Goal: Task Accomplishment & Management: Manage account settings

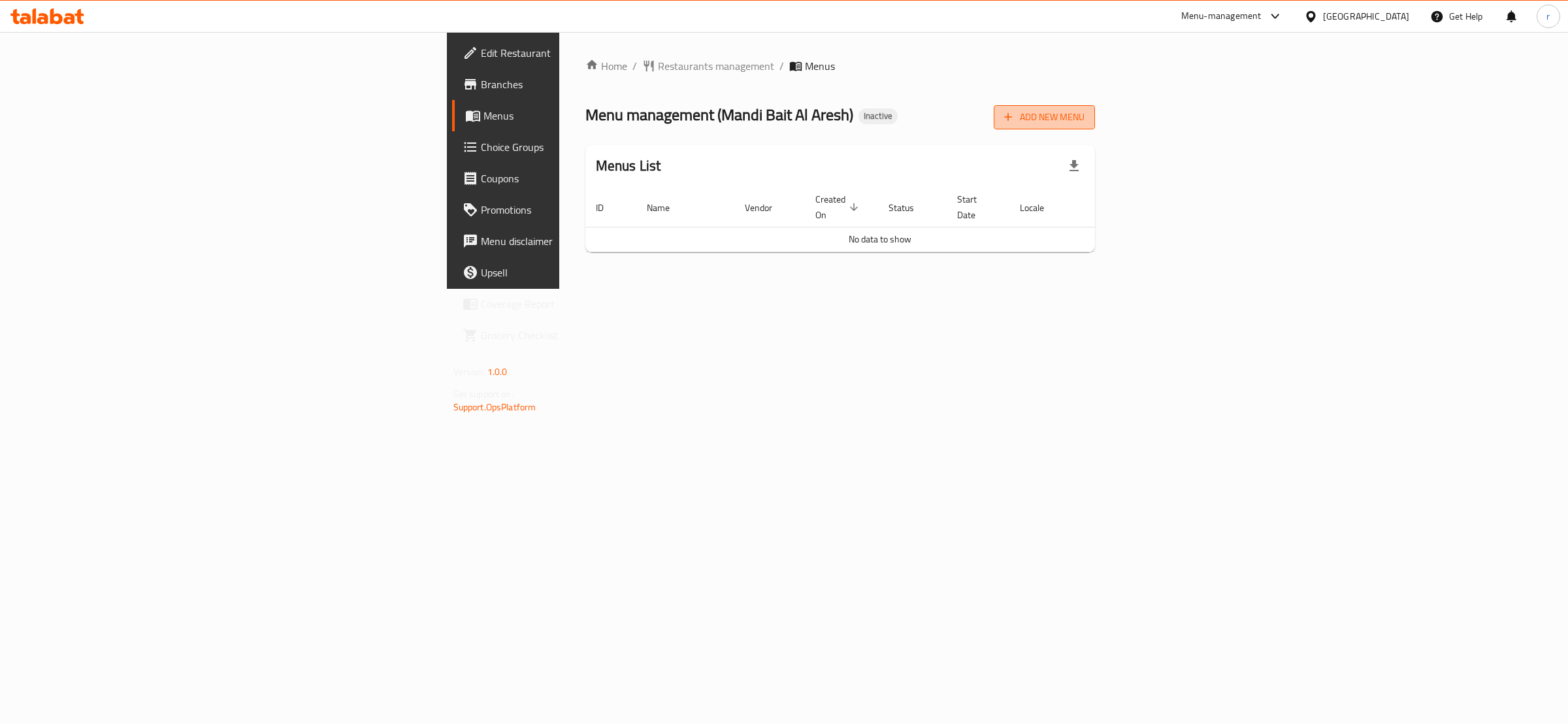
click at [1085, 111] on span "Add New Menu" at bounding box center [1045, 117] width 80 height 16
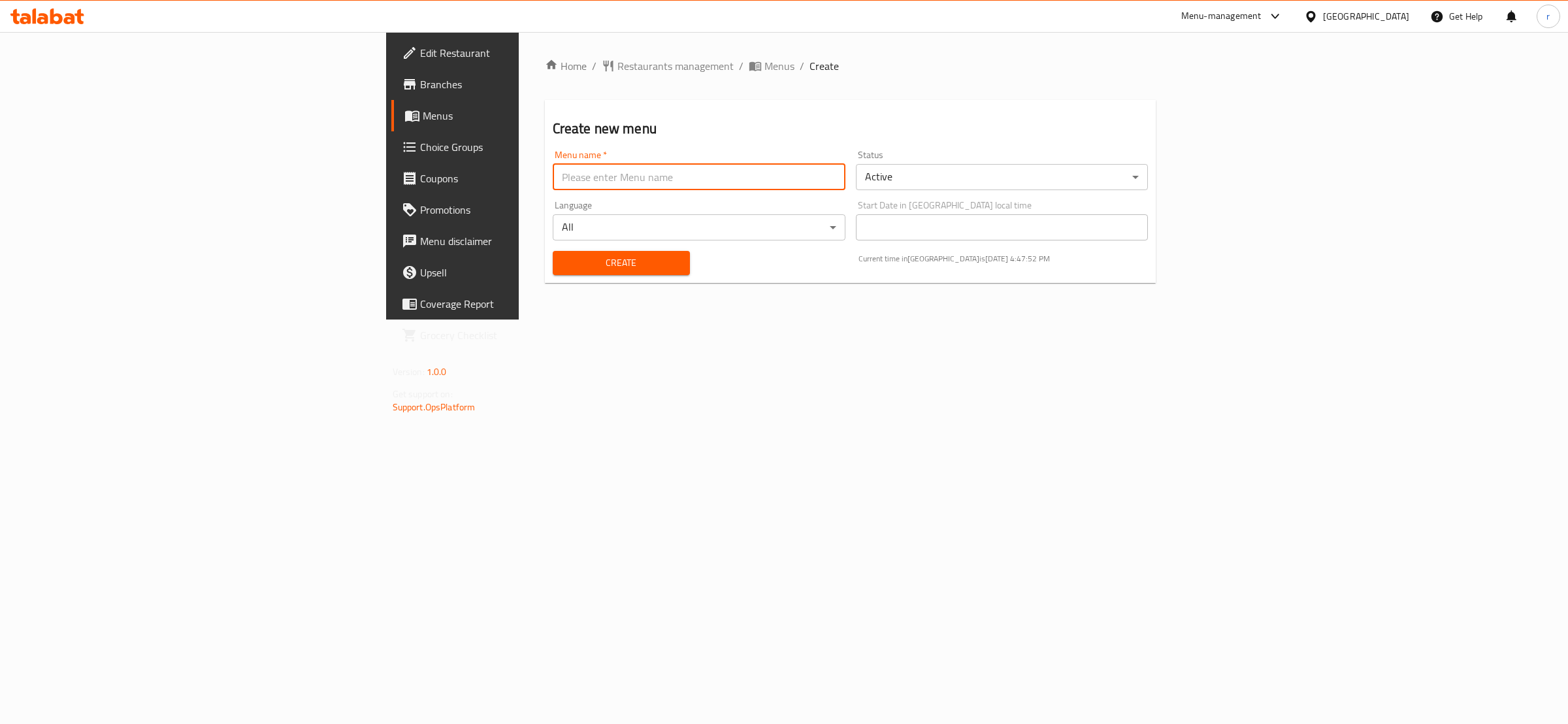
click at [614, 175] on input "text" at bounding box center [698, 176] width 293 height 26
type input "rahma"
click at [552, 251] on button "Create" at bounding box center [621, 263] width 137 height 24
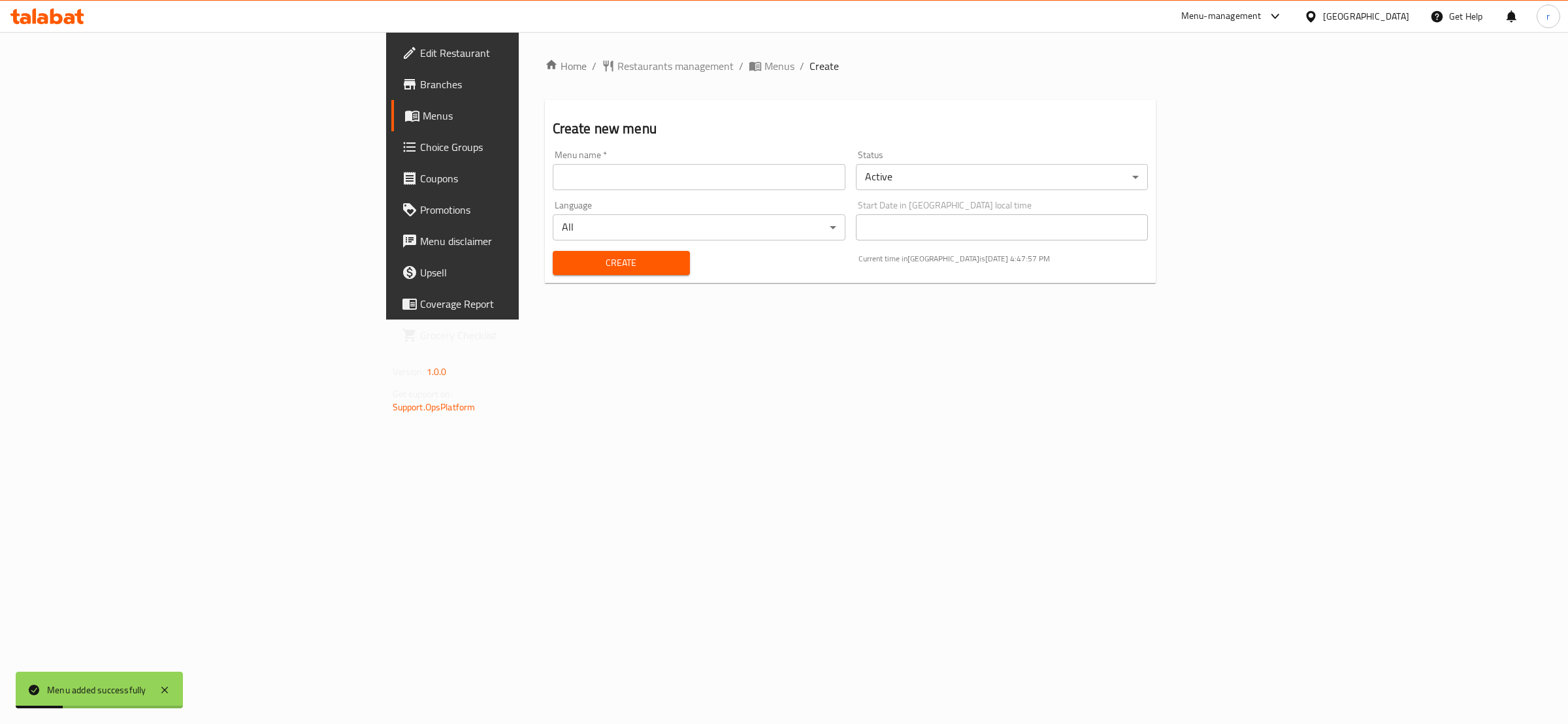
click at [392, 104] on link "Menus" at bounding box center [520, 115] width 257 height 31
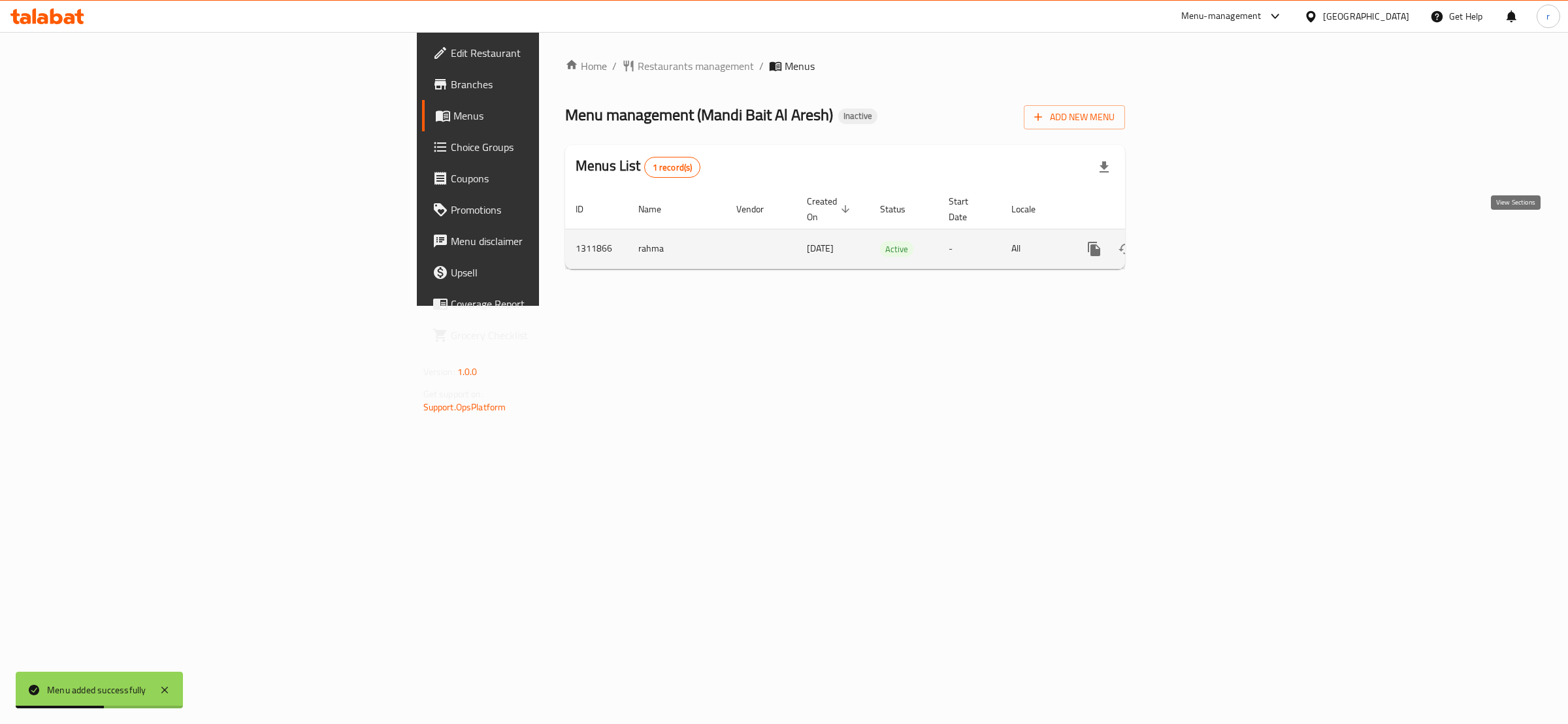
click at [1197, 241] on icon "enhanced table" at bounding box center [1189, 249] width 16 height 16
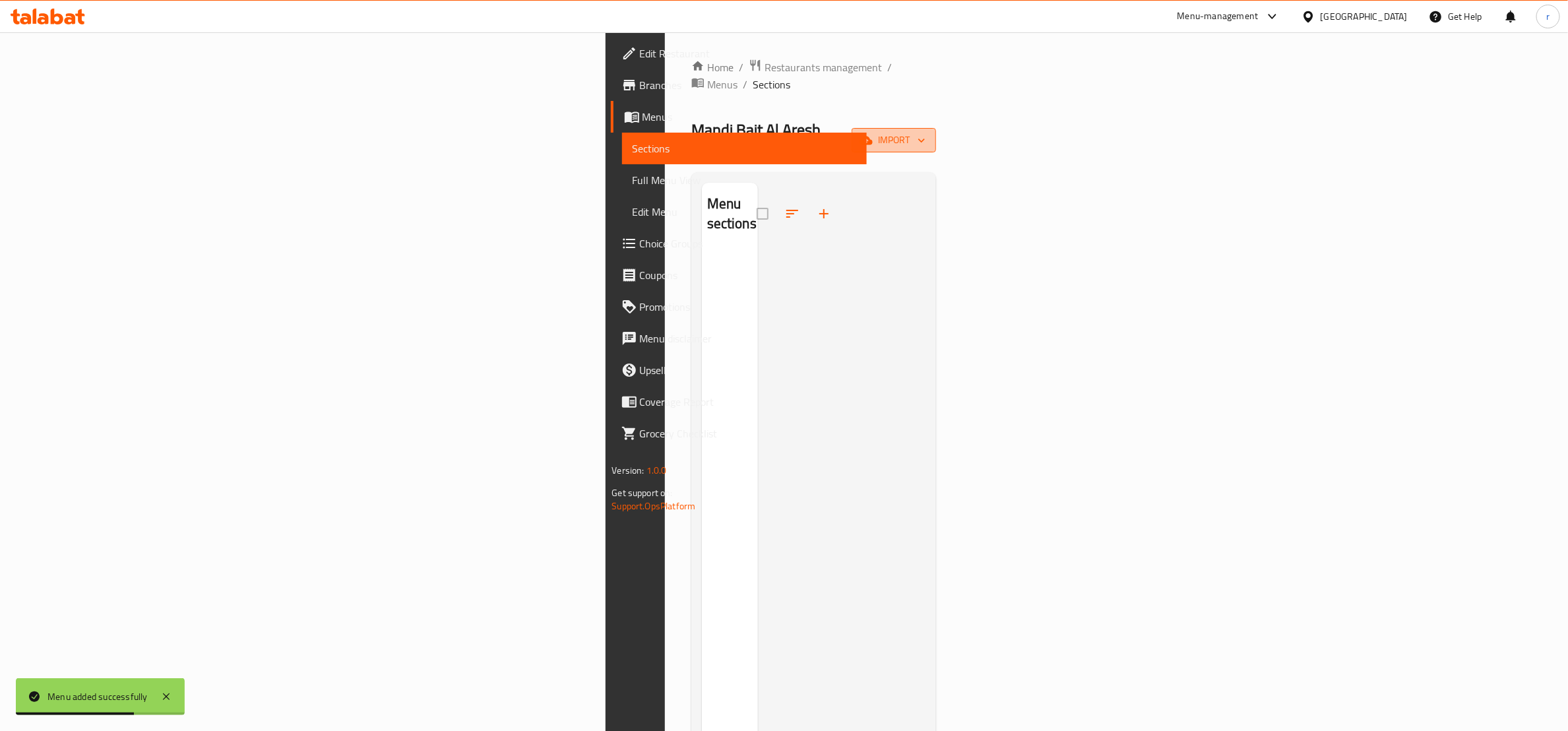
click at [873, 134] on icon "button" at bounding box center [866, 140] width 13 height 13
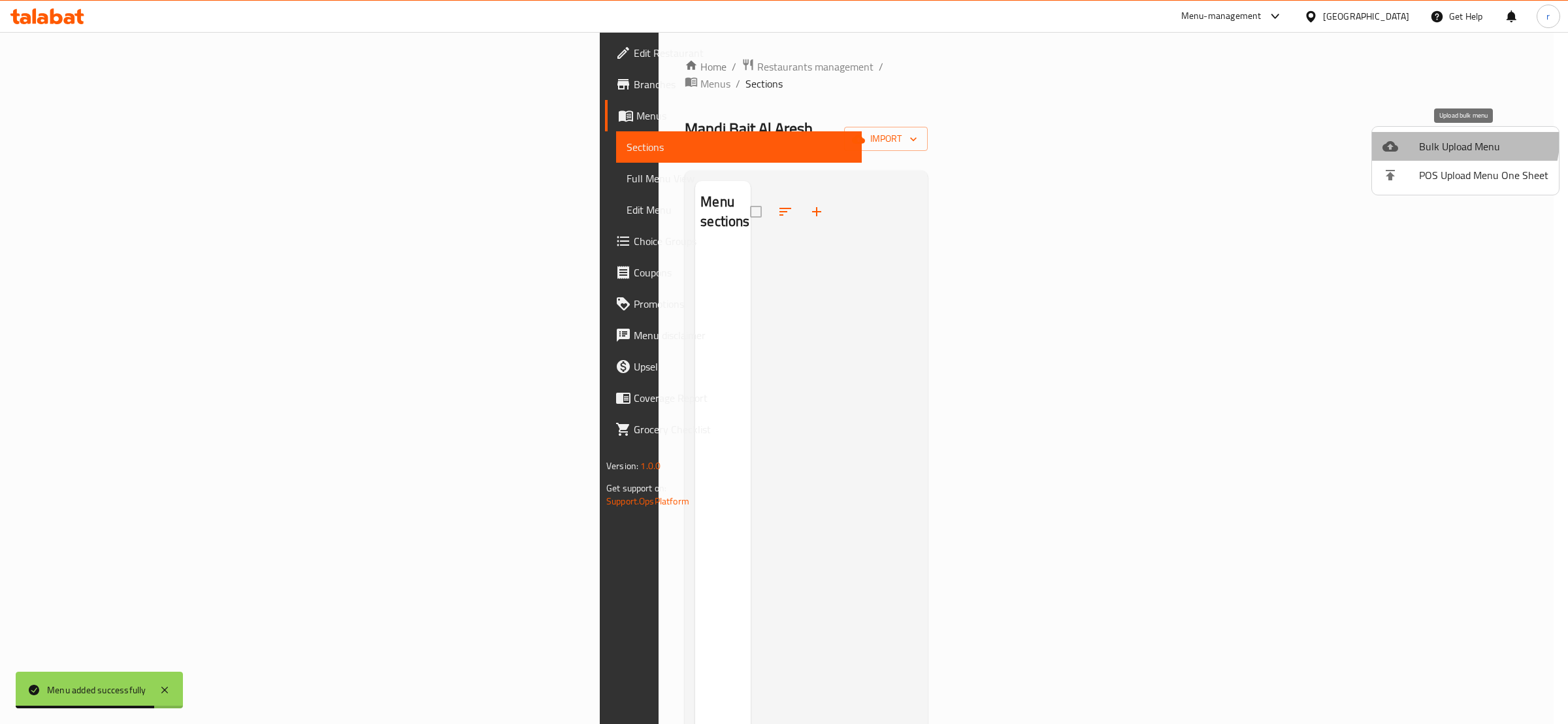
click at [1435, 134] on li "Bulk Upload Menu" at bounding box center [1466, 146] width 187 height 29
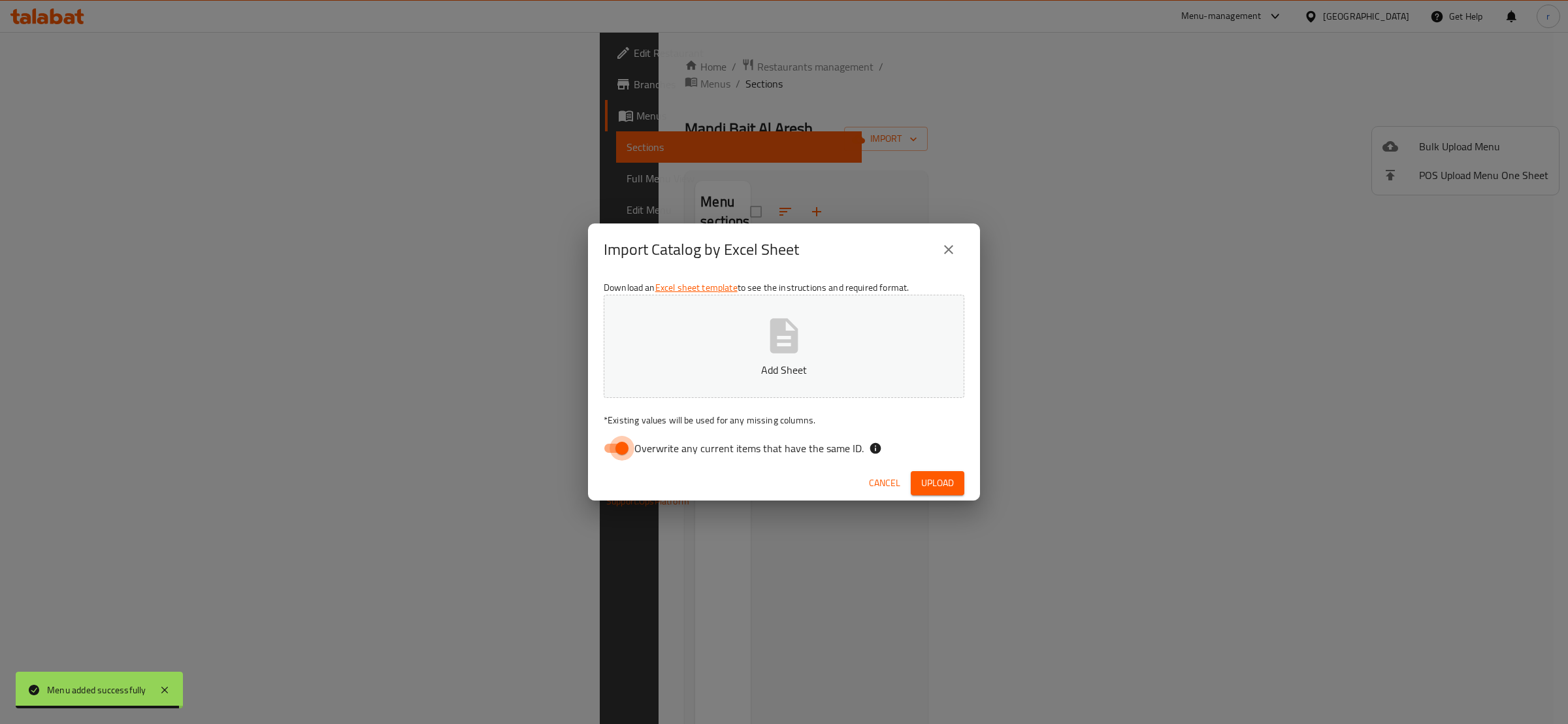
click at [600, 443] on input "Overwrite any current items that have the same ID." at bounding box center [622, 448] width 75 height 25
checkbox input "false"
click at [682, 345] on button "Add Sheet" at bounding box center [784, 347] width 361 height 104
click at [926, 477] on span "Upload" at bounding box center [938, 482] width 33 height 16
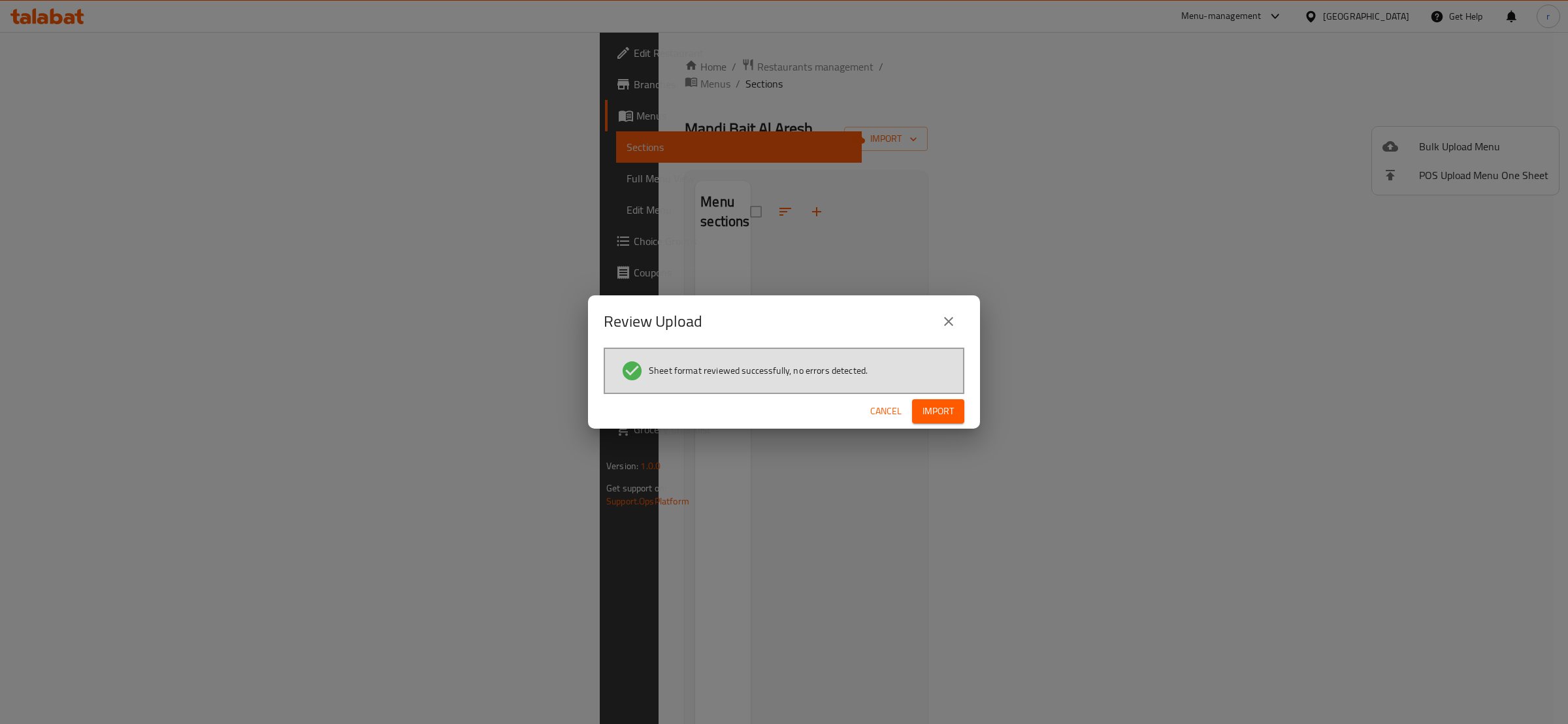
click at [923, 412] on span "Import" at bounding box center [939, 411] width 31 height 16
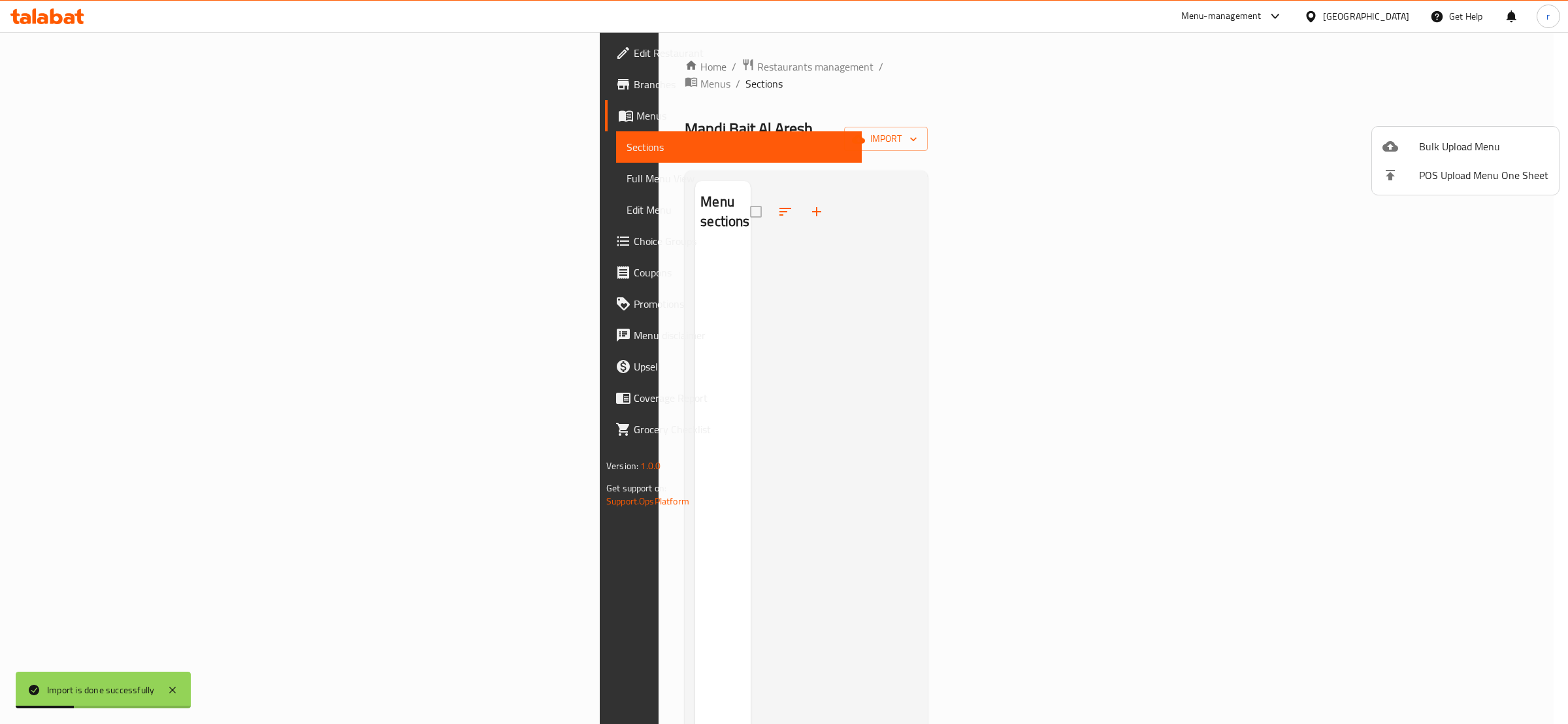
click at [783, 264] on div at bounding box center [784, 362] width 1568 height 724
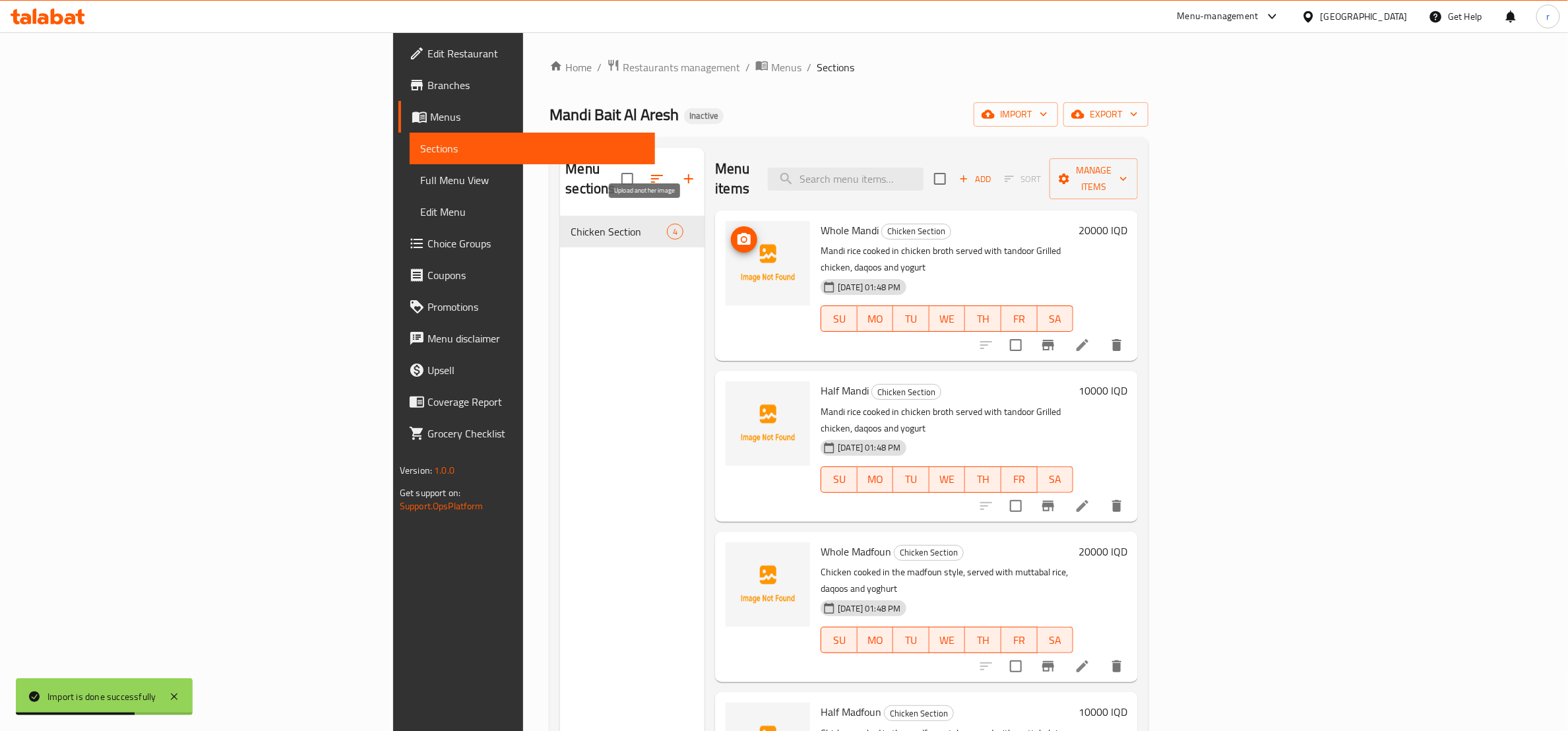
click at [738, 233] on icon "upload picture" at bounding box center [744, 238] width 13 height 12
click at [815, 215] on div "Whole Mandi Chicken Section Mandi rice cooked in chicken broth served with tand…" at bounding box center [947, 285] width 263 height 140
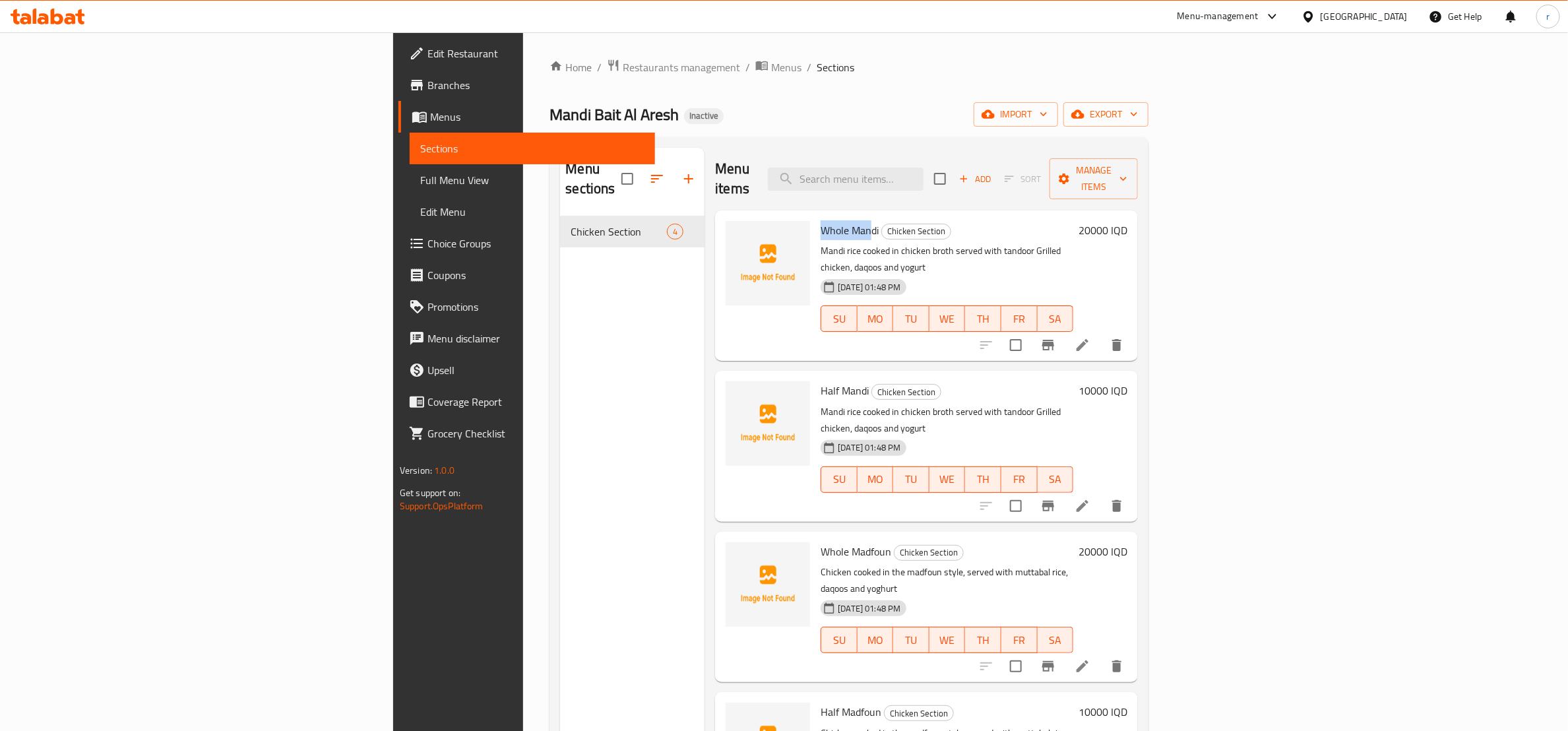
drag, startPoint x: 719, startPoint y: 200, endPoint x: 774, endPoint y: 202, distance: 55.0
click at [815, 215] on div "Whole Mandi Chicken Section Mandi rice cooked in chicken broth served with tand…" at bounding box center [947, 285] width 263 height 140
click at [639, 95] on div "Home / Restaurants management / Menus / Sections Mandi Bait Al Aresh Inactive i…" at bounding box center [849, 474] width 599 height 830
click at [736, 231] on icon "upload picture" at bounding box center [744, 239] width 16 height 16
click at [738, 393] on icon "upload picture" at bounding box center [744, 398] width 13 height 12
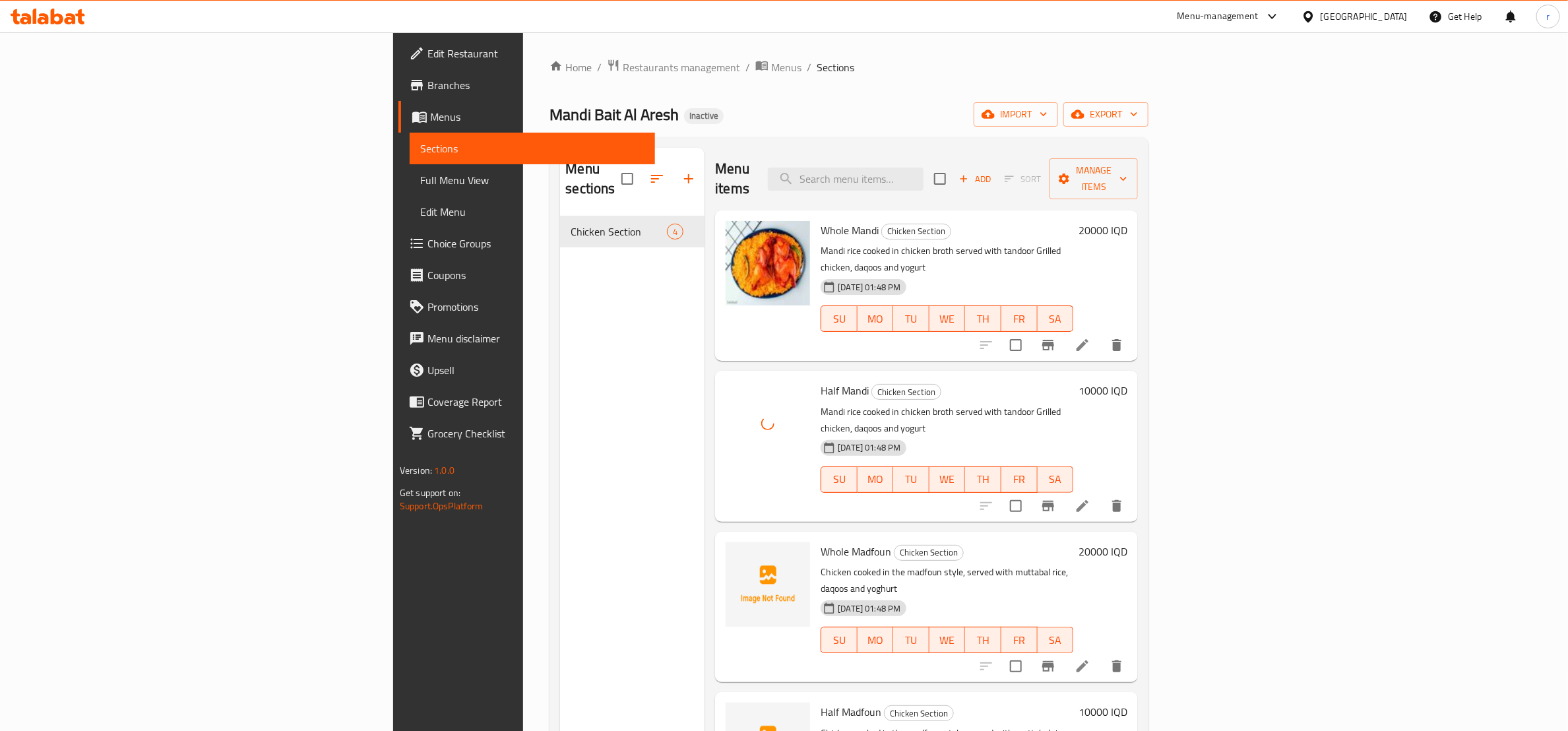
scroll to position [165, 0]
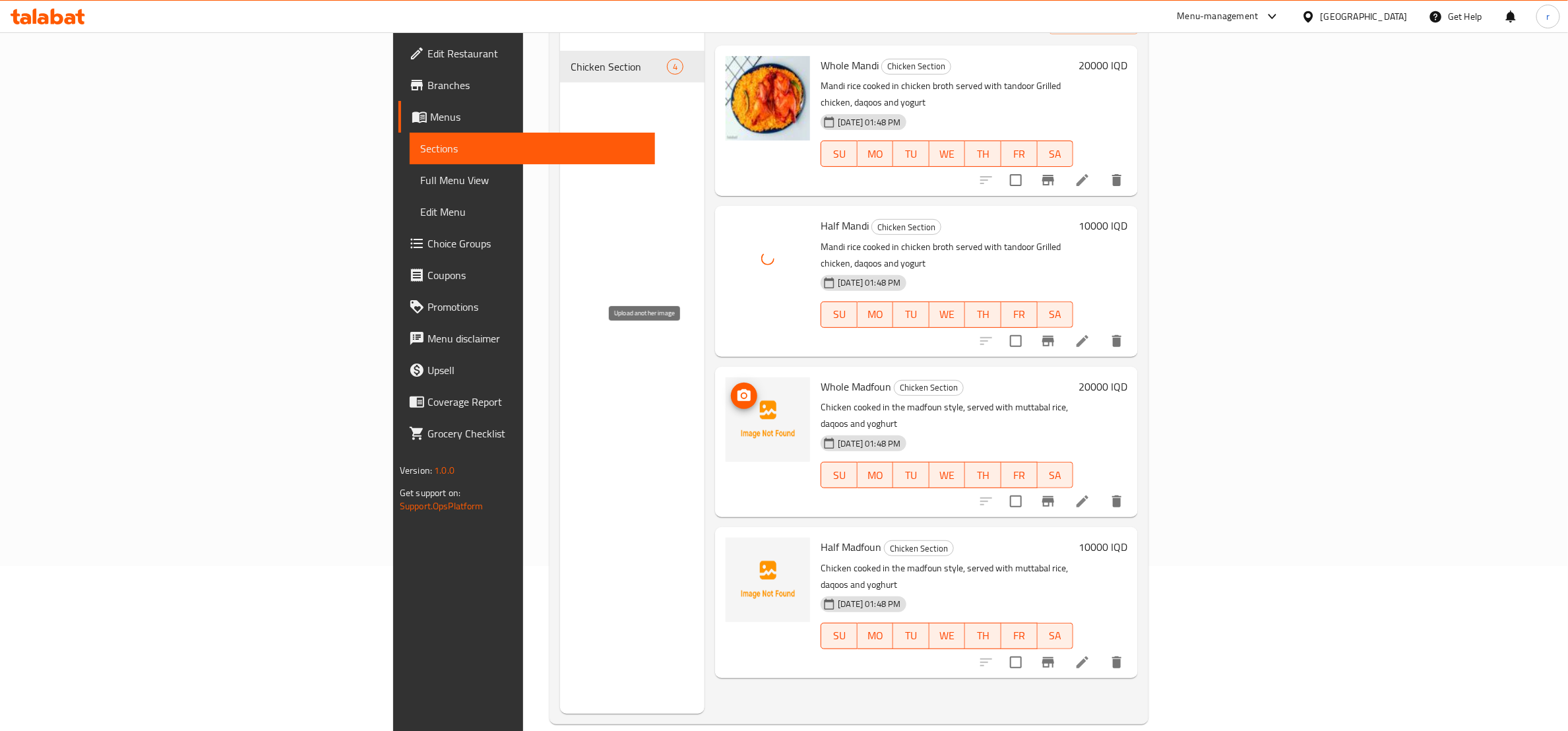
click at [736, 388] on icon "upload picture" at bounding box center [744, 396] width 16 height 16
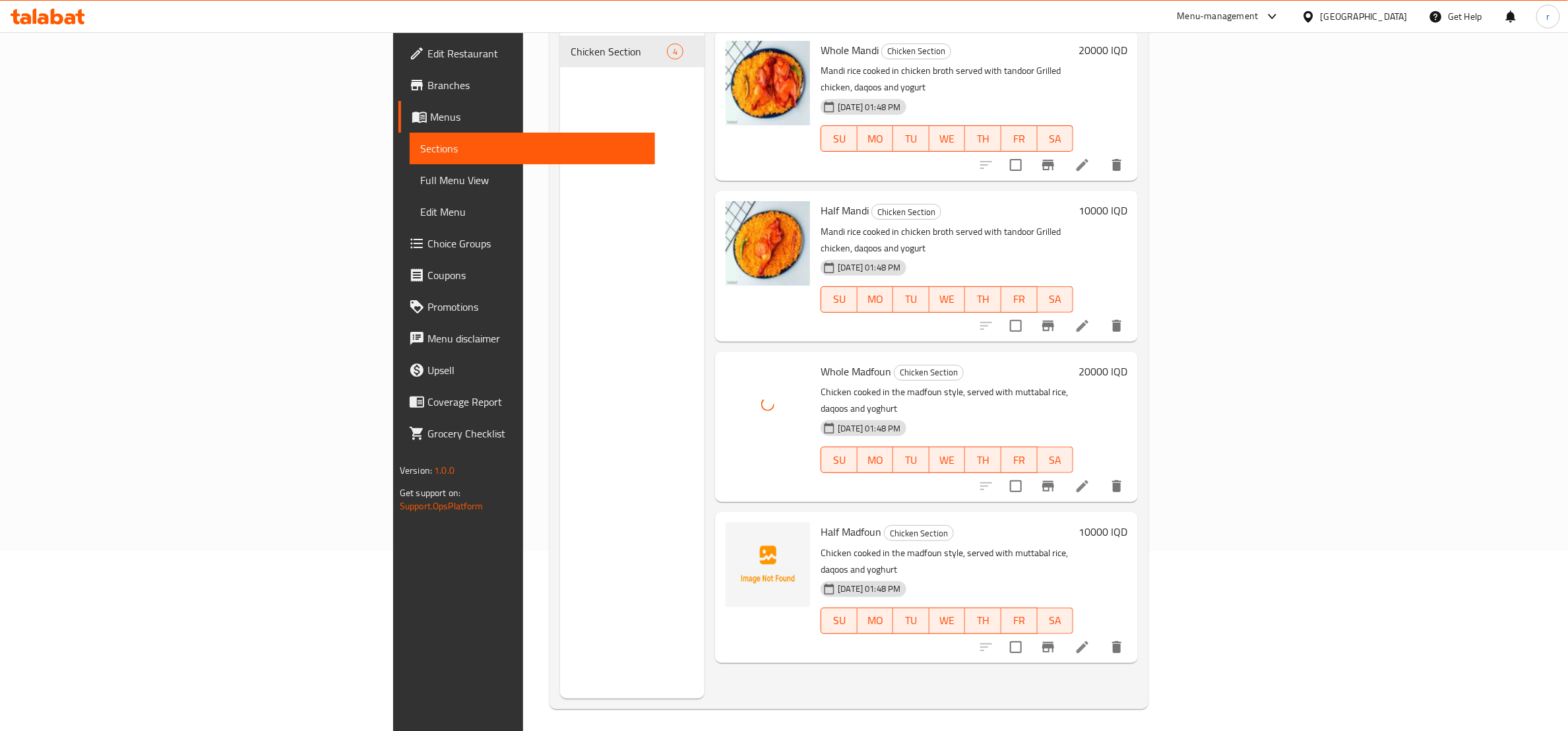
scroll to position [185, 0]
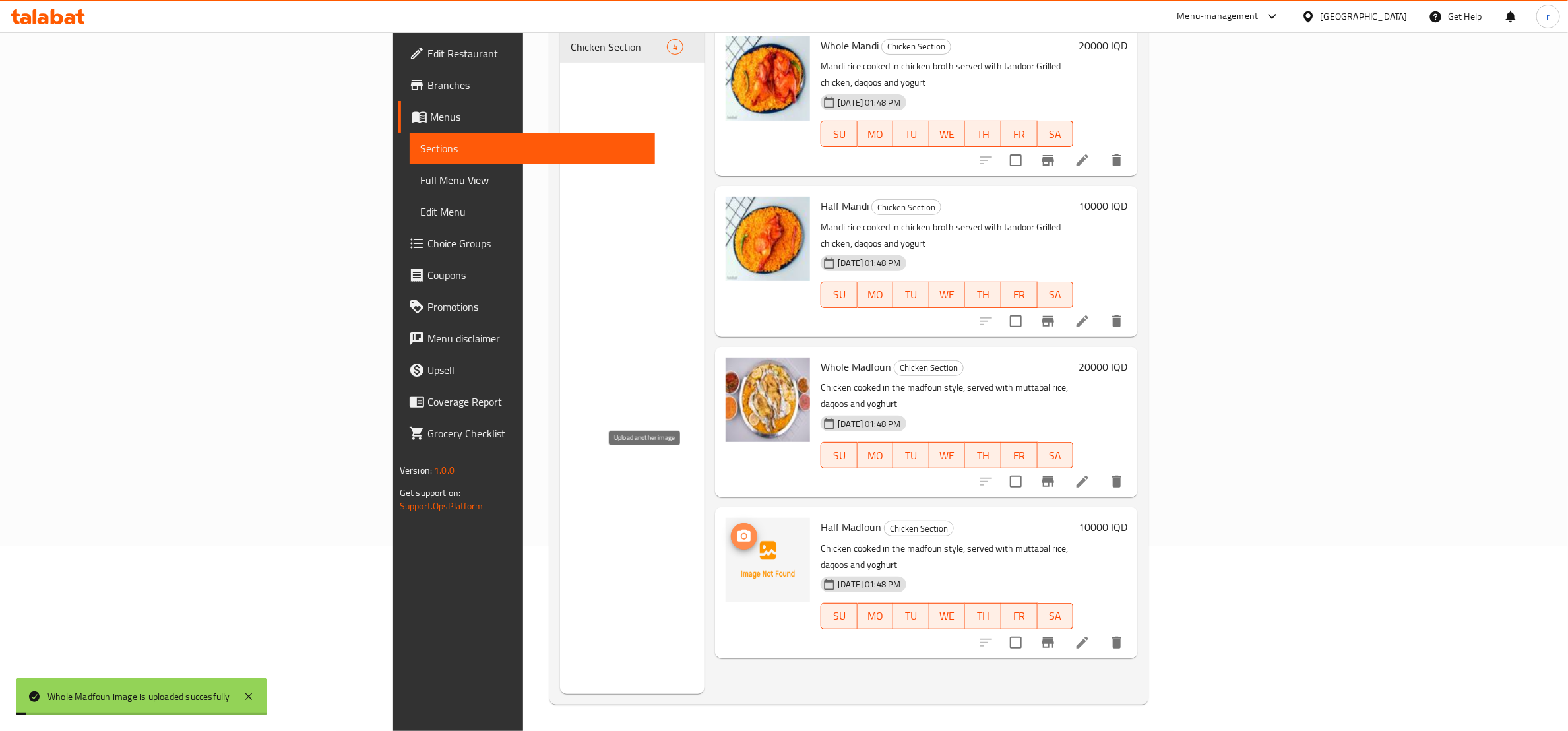
click at [731, 528] on span "upload picture" at bounding box center [744, 536] width 26 height 16
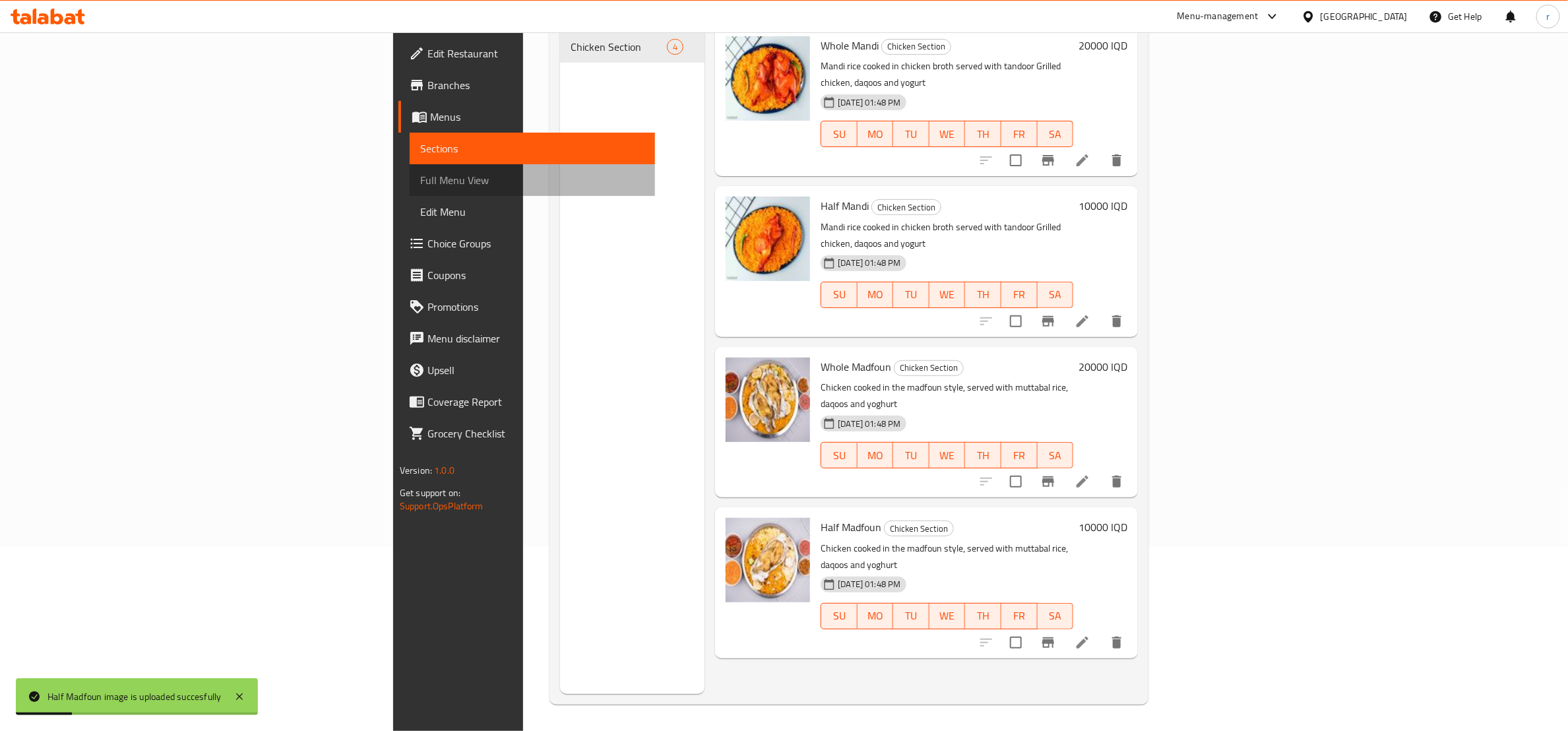
click at [410, 164] on link "Full Menu View" at bounding box center [532, 180] width 246 height 32
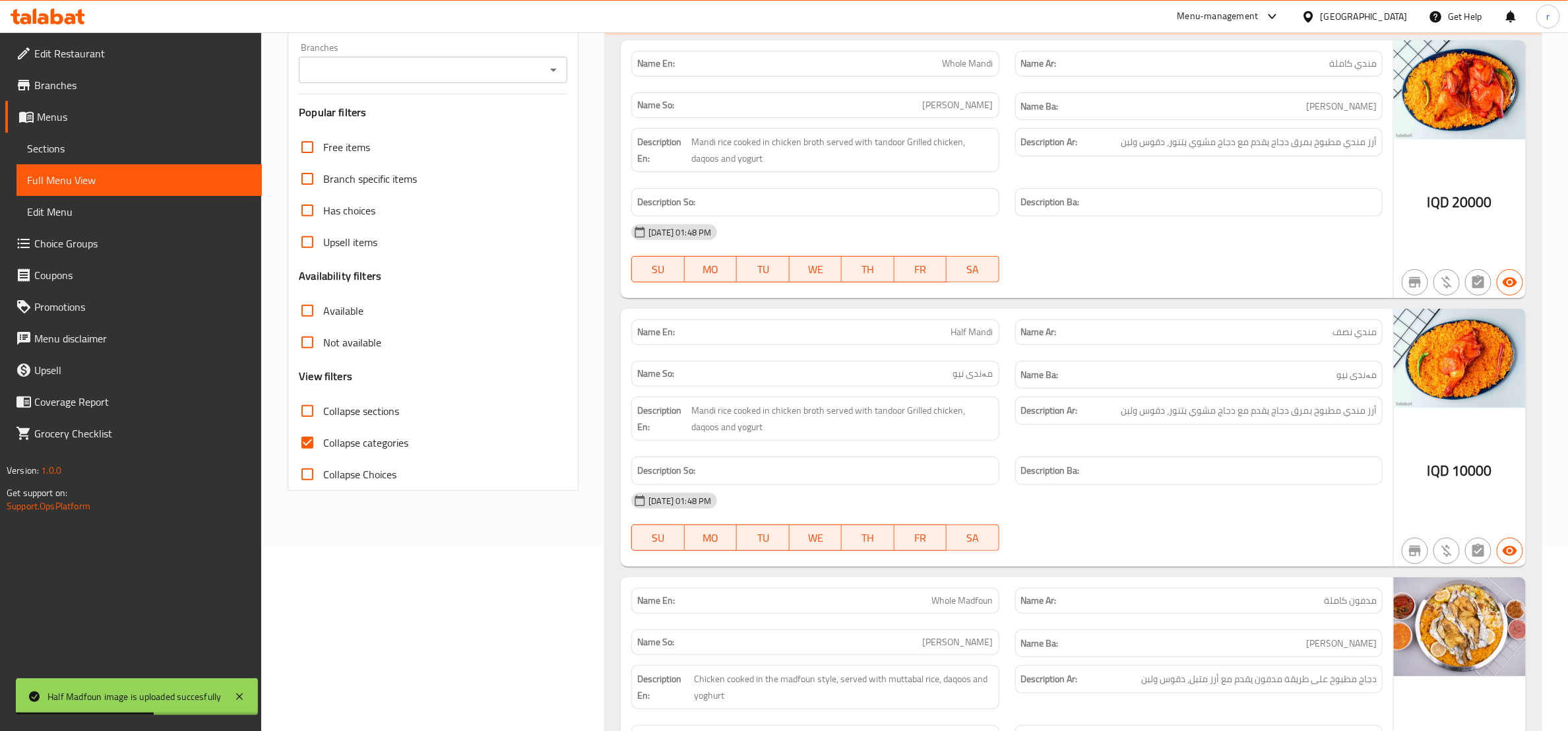
click at [317, 447] on input "Collapse categories" at bounding box center [307, 443] width 32 height 32
checkbox input "false"
click at [551, 74] on icon "Open" at bounding box center [554, 70] width 16 height 16
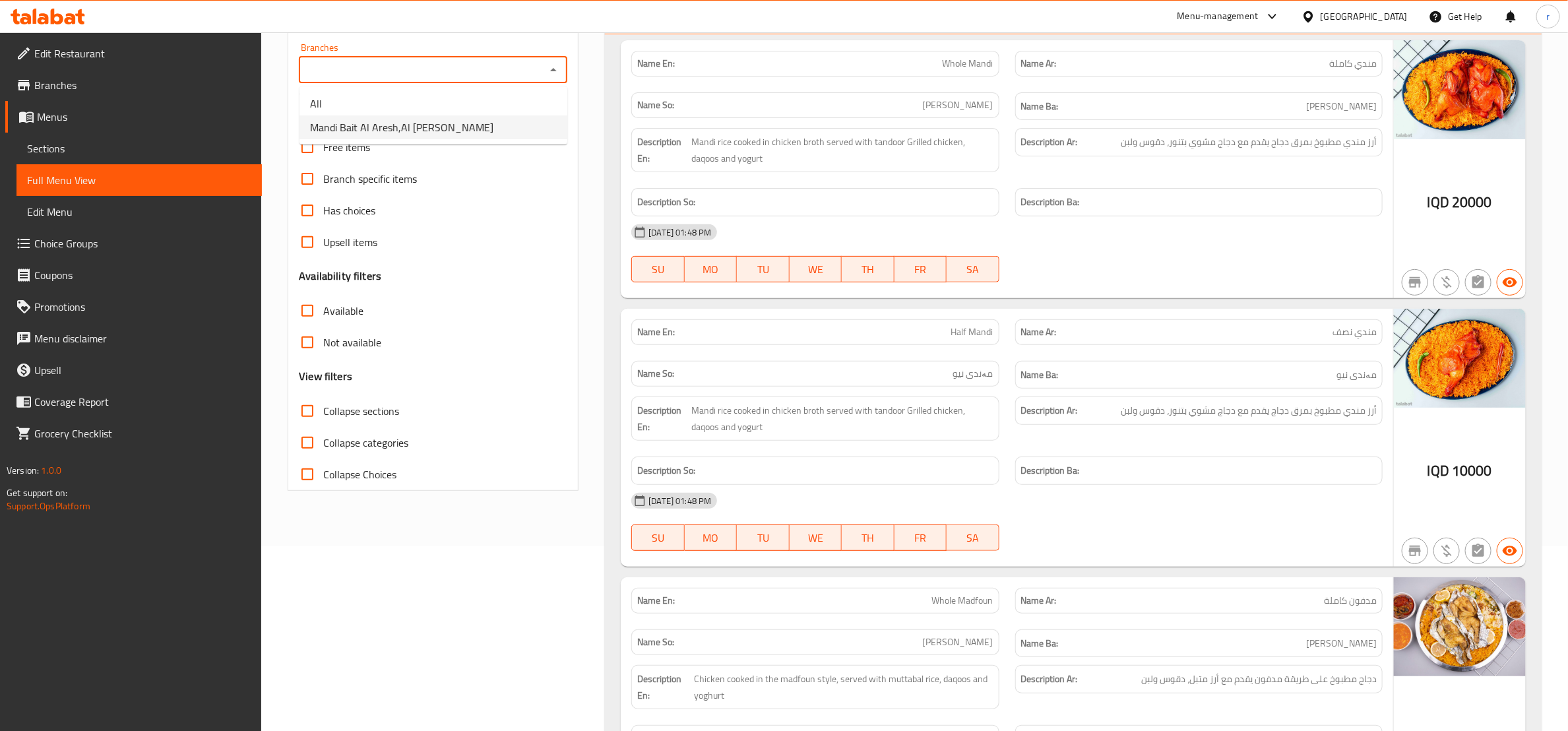
click at [506, 139] on li "Mandi Bait Al Aresh,Al Dora" at bounding box center [433, 128] width 268 height 24
type input "Mandi Bait Al Aresh,Al Dora"
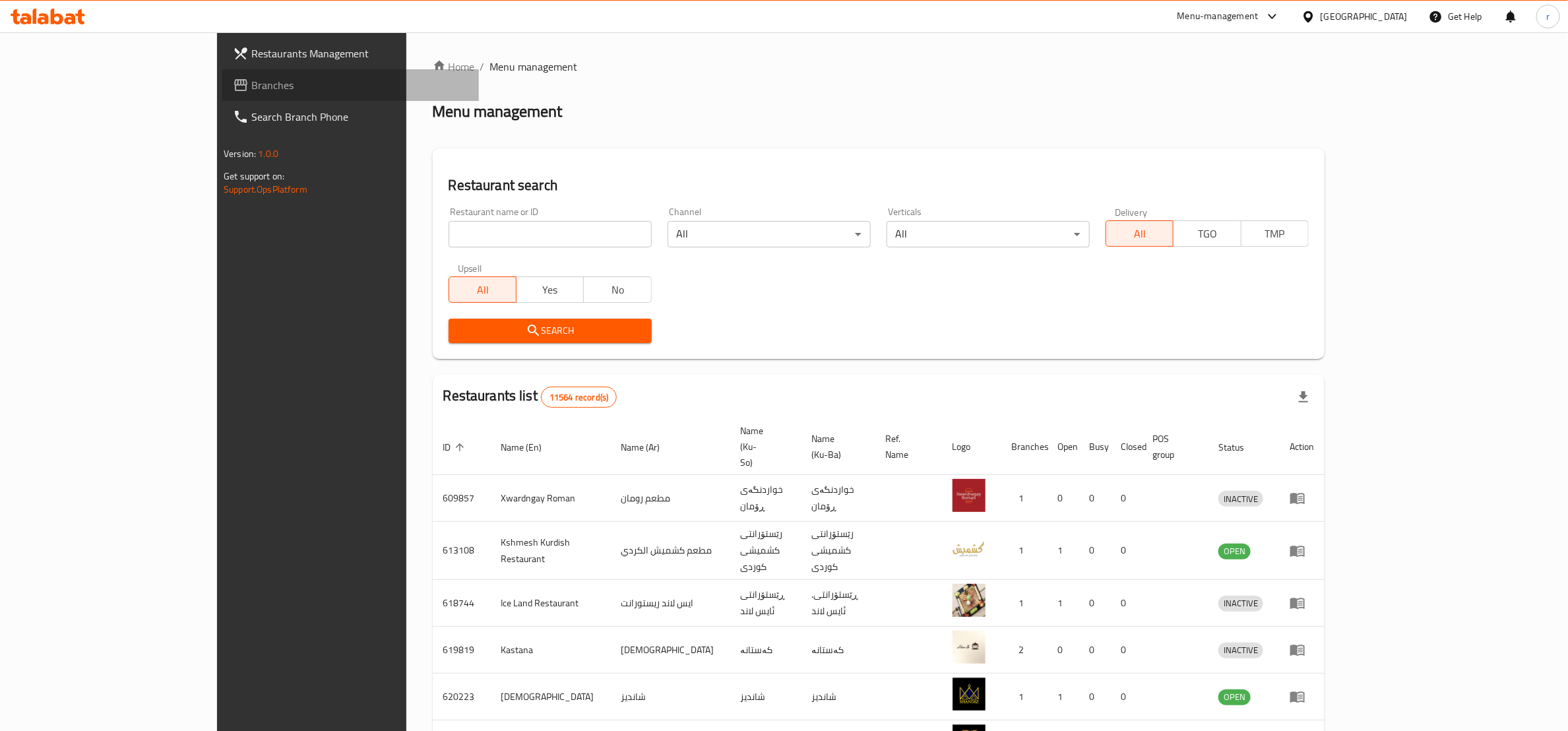
click at [223, 69] on link "Branches" at bounding box center [351, 85] width 257 height 32
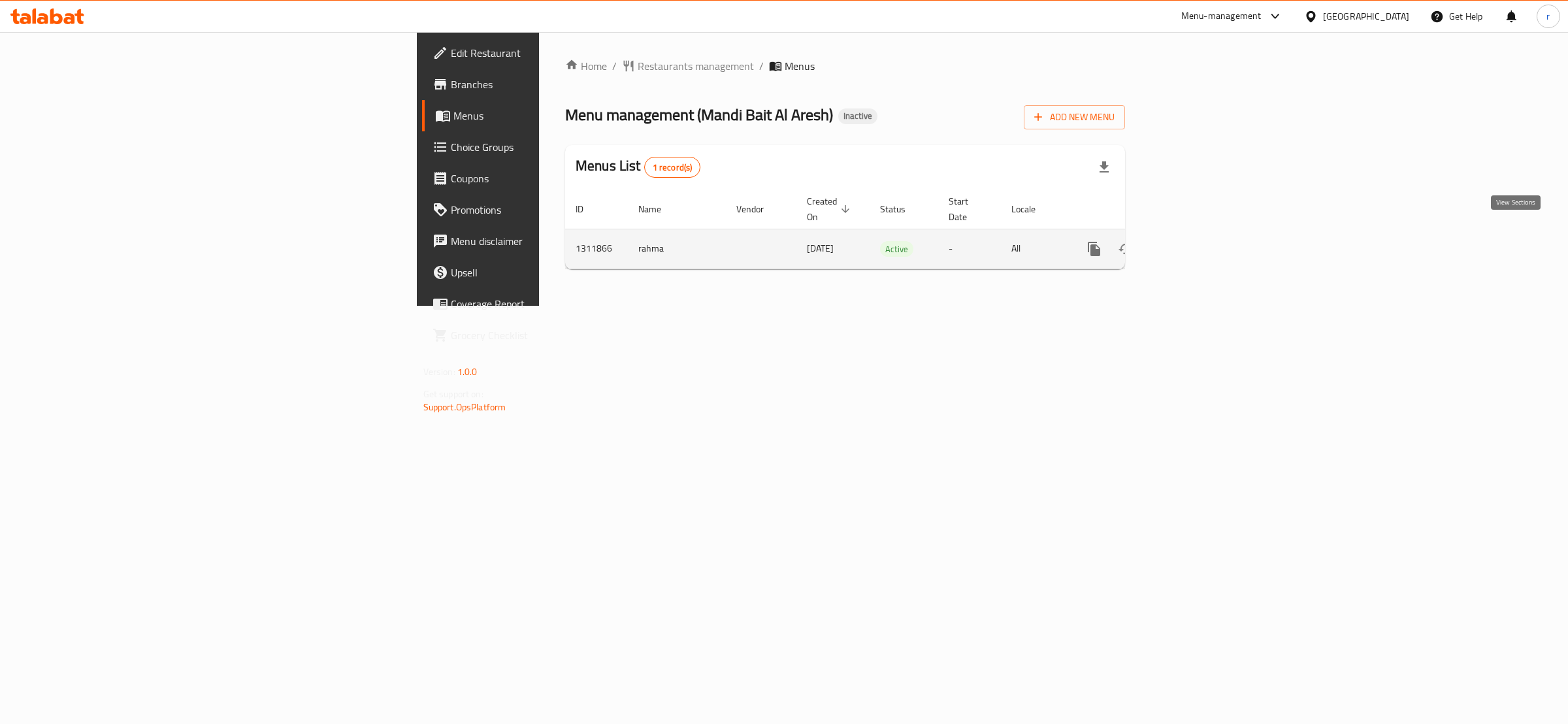
click at [1205, 233] on link "enhanced table" at bounding box center [1189, 249] width 31 height 31
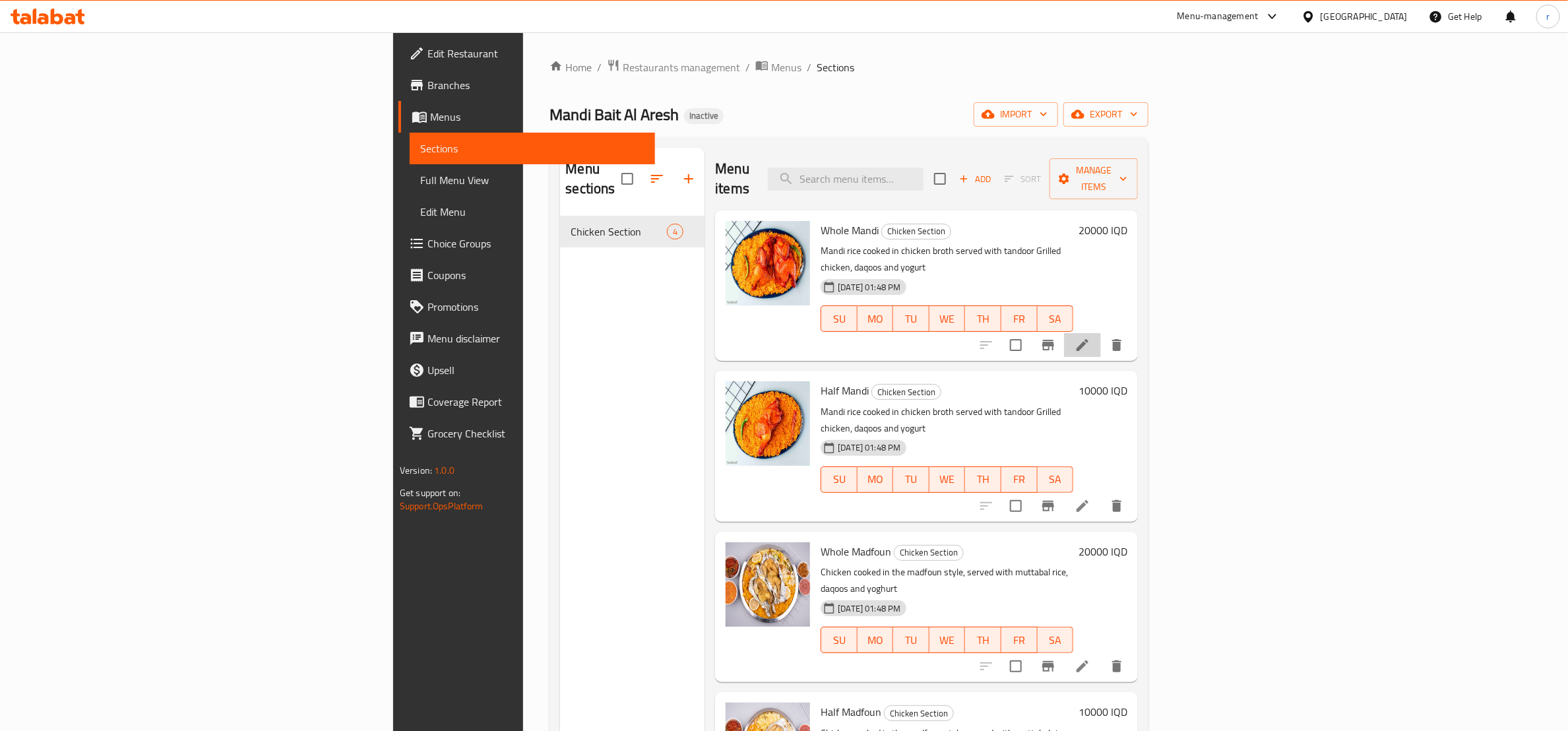
click at [1101, 333] on li at bounding box center [1082, 345] width 37 height 24
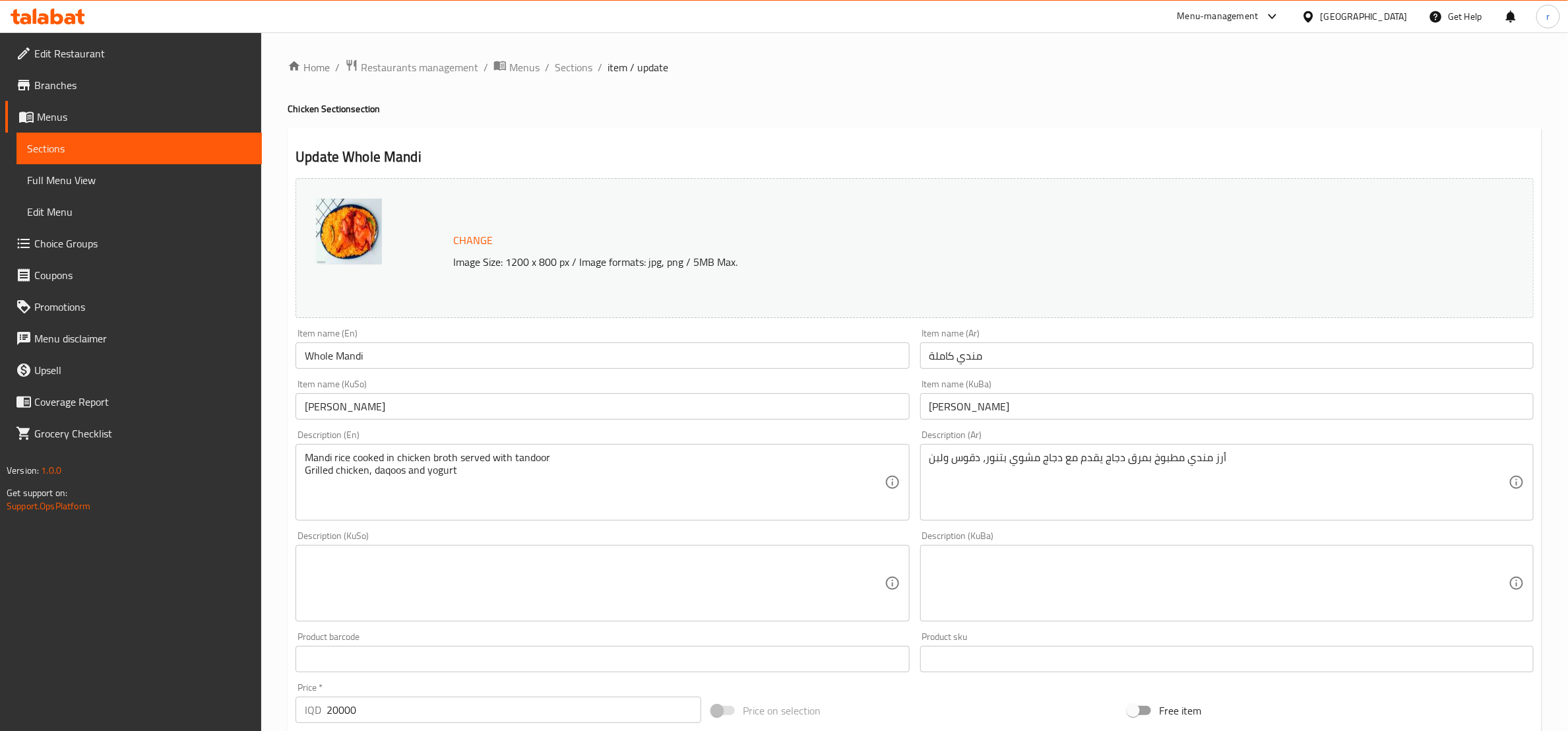
scroll to position [165, 0]
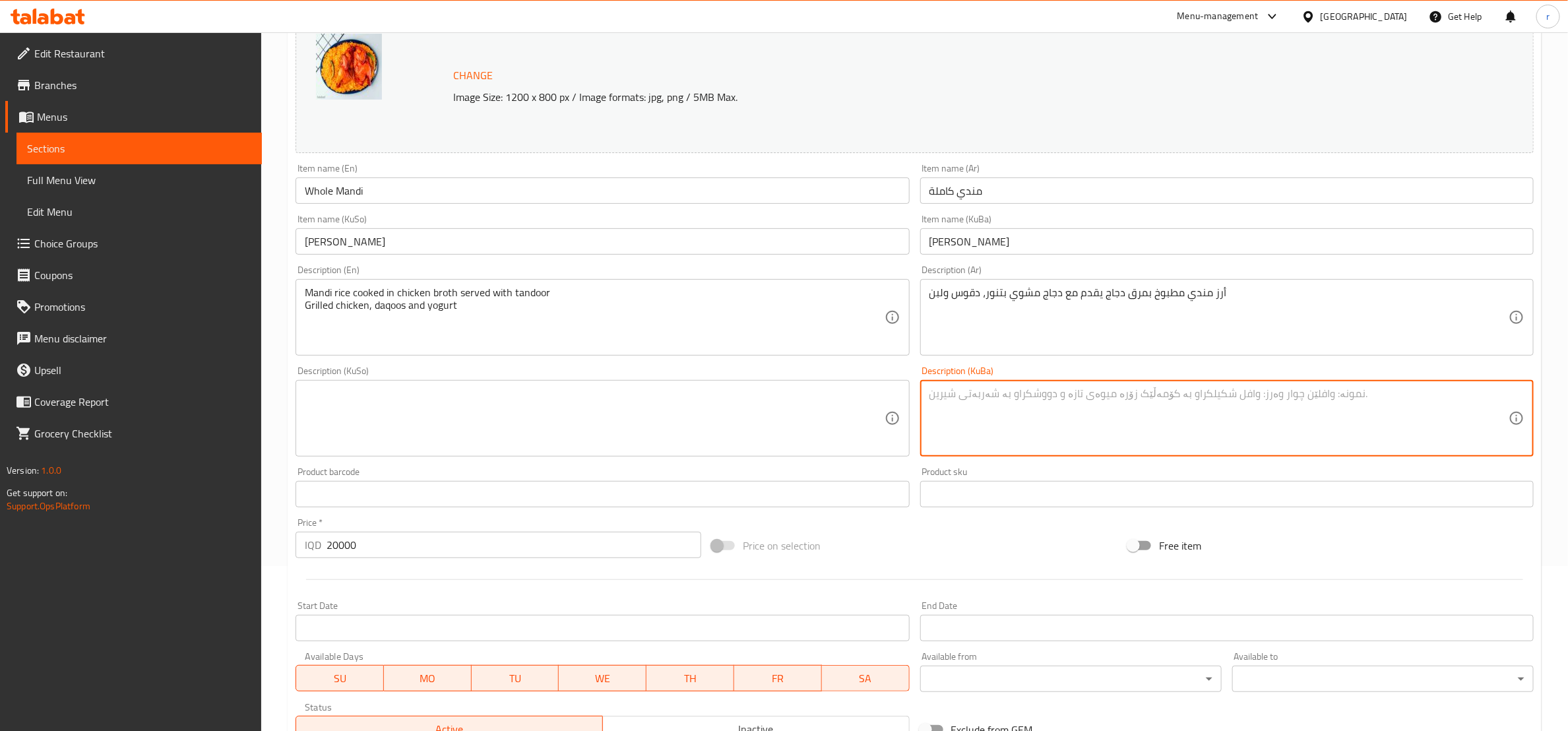
click at [1005, 413] on textarea at bounding box center [1219, 418] width 579 height 63
paste textarea "برنجی مەندی کوڵاوە بە شلەی مریشک پێشکەش دەکرێت لەگەڵ مریشکی برژاو بەتەنور دەقوس…"
type textarea "برنجی مەندی کوڵاوە بە شلەی مریشک پێشکەش دەکرێت لەگەڵ مریشکی برژاو بەتەنور دەقوس…"
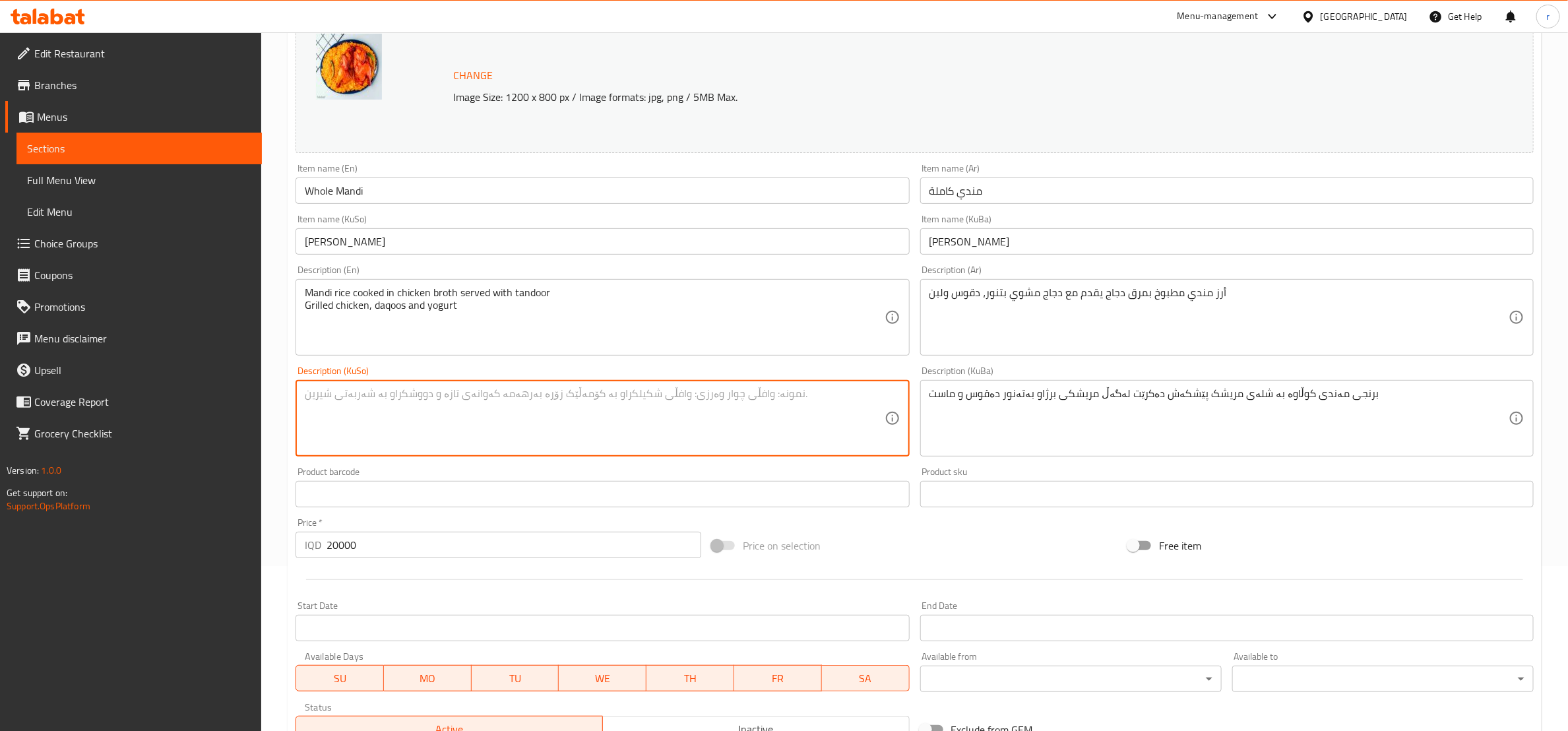
click at [810, 406] on textarea at bounding box center [594, 418] width 579 height 63
paste textarea "برنجی مەندی کوڵاوە بە شلەی مریشک پێشکەش دەکرێت لەگەڵ مریشکی برژاو بەتەنور دەقوس…"
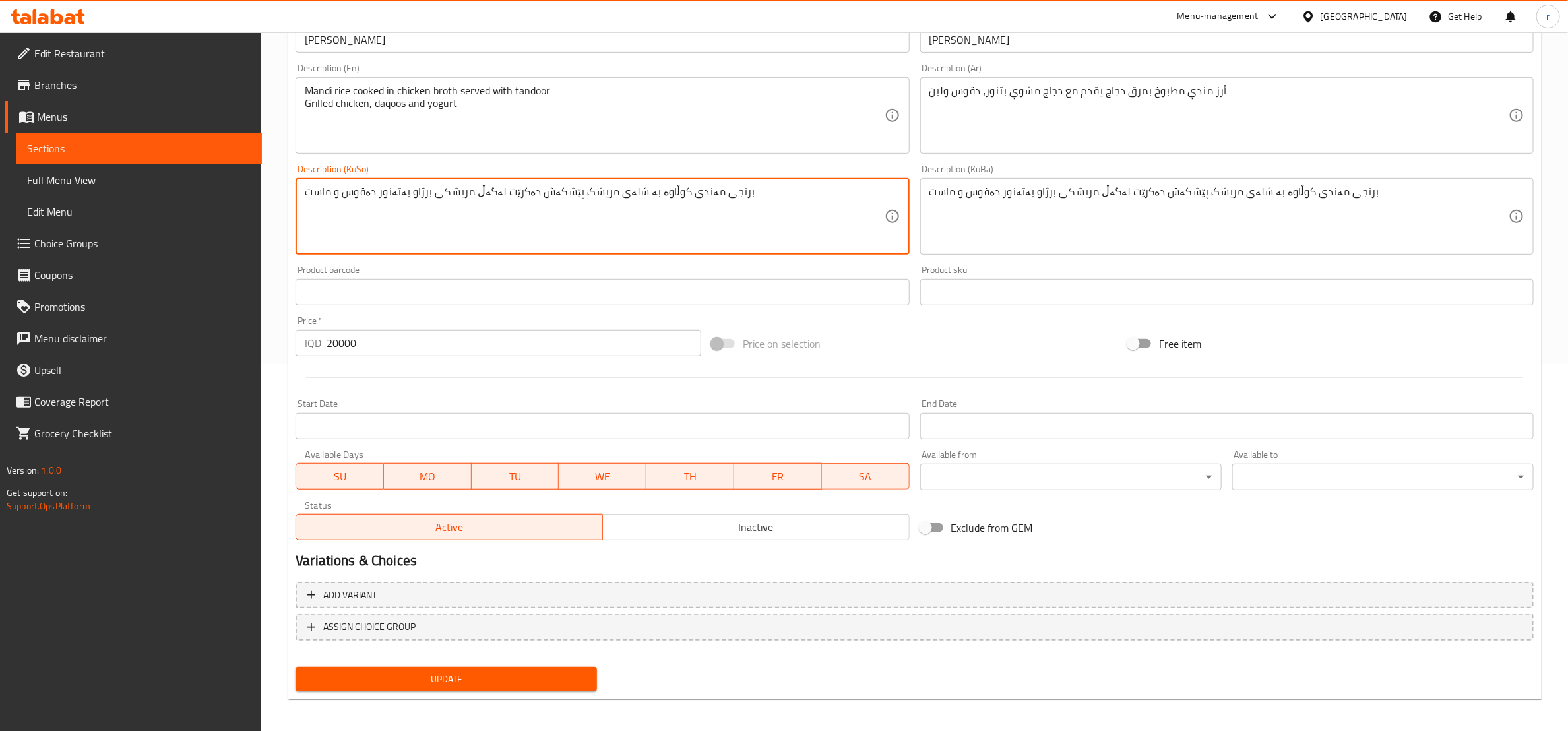
scroll to position [371, 0]
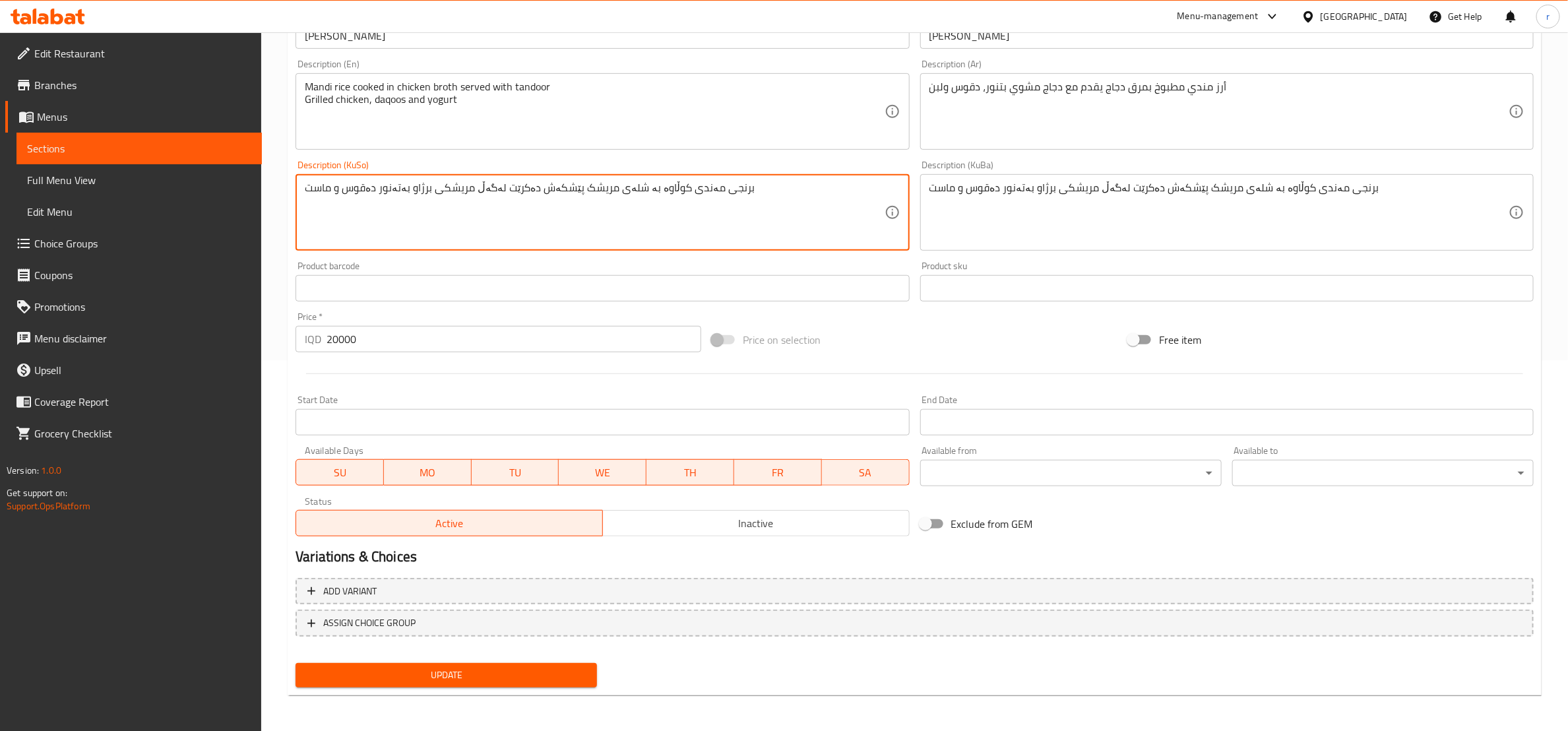
type textarea "برنجی مەندی کوڵاوە بە شلەی مریشک پێشکەش دەکرێت لەگەڵ مریشکی برژاو بەتەنور دەقوس…"
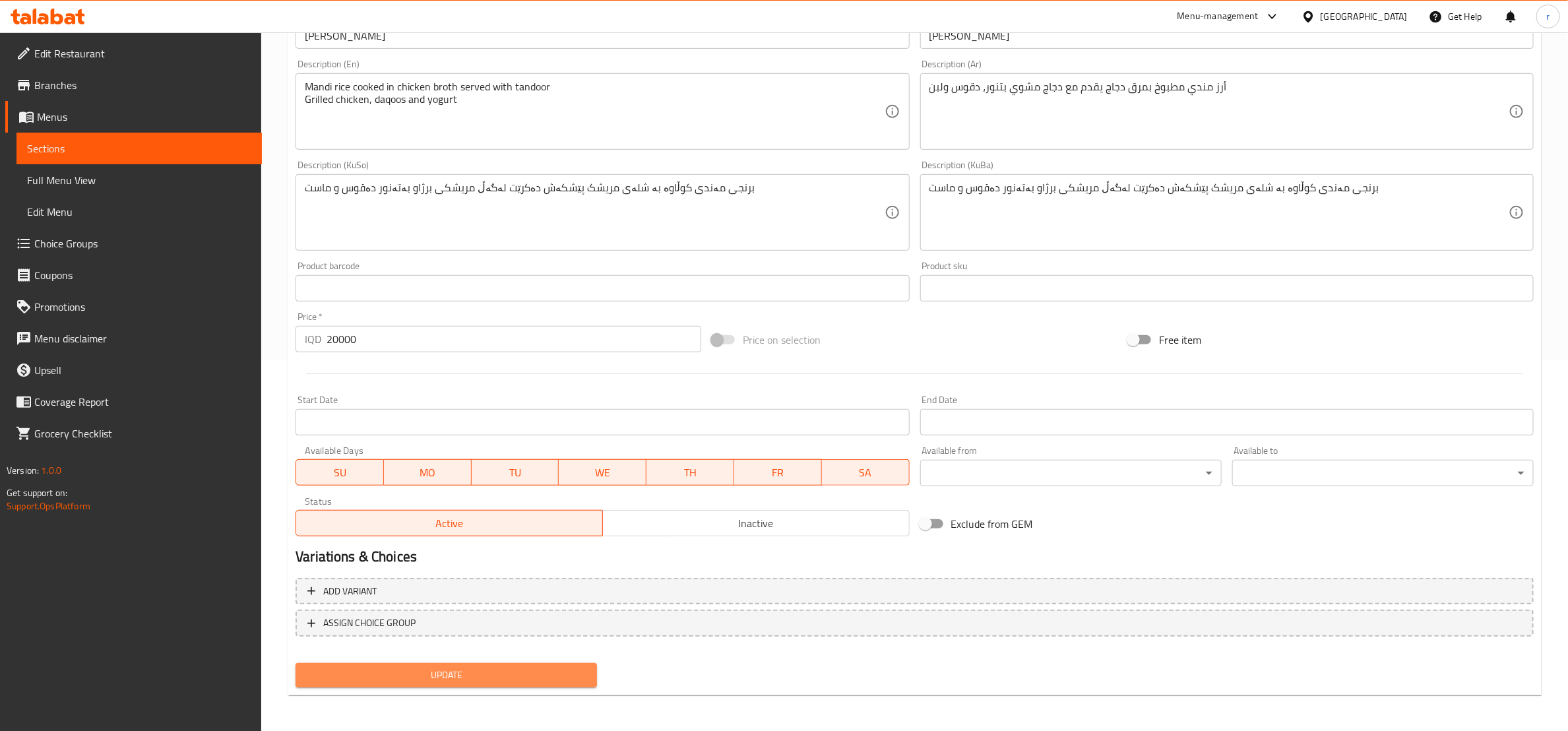
click at [562, 664] on button "Update" at bounding box center [446, 675] width 302 height 25
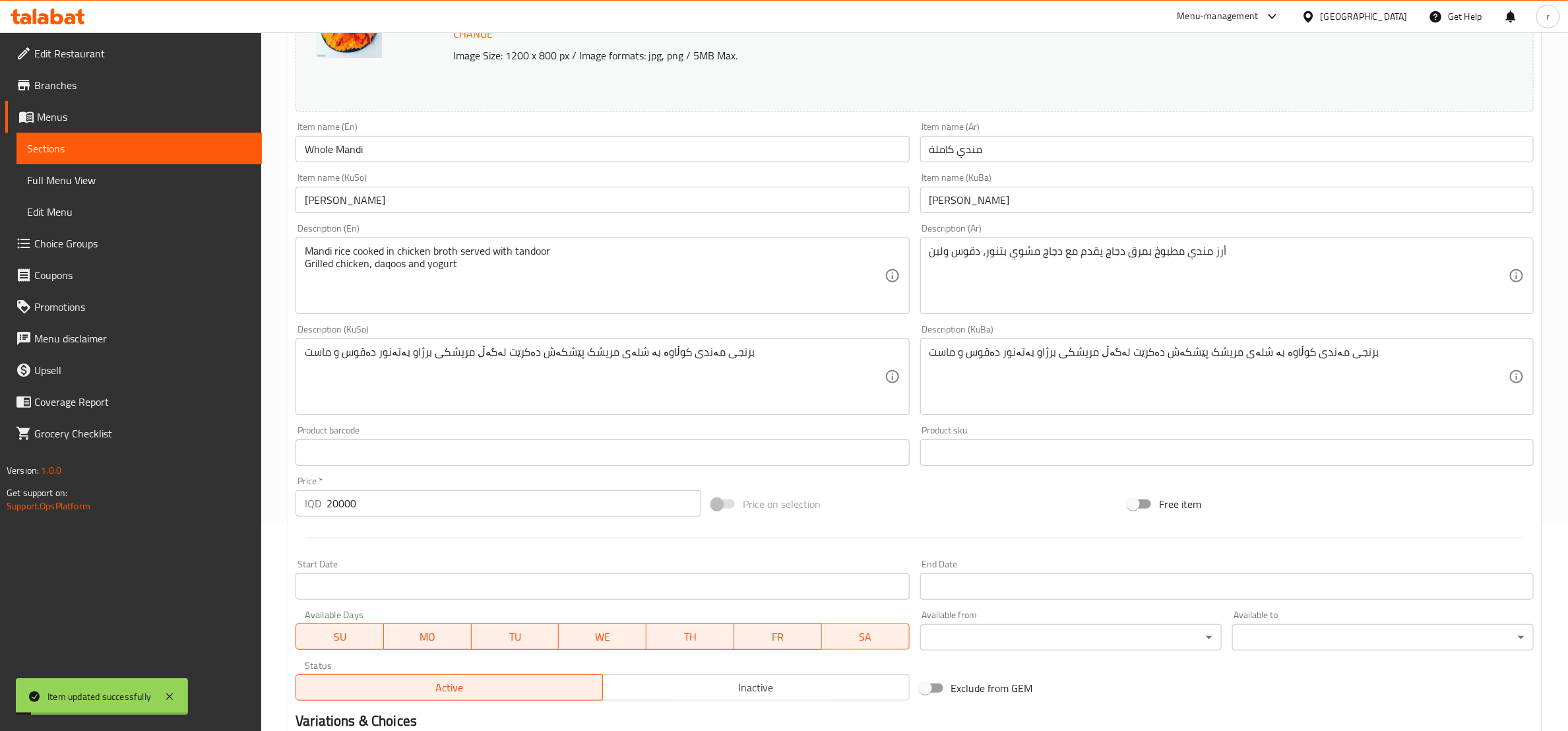
scroll to position [0, 0]
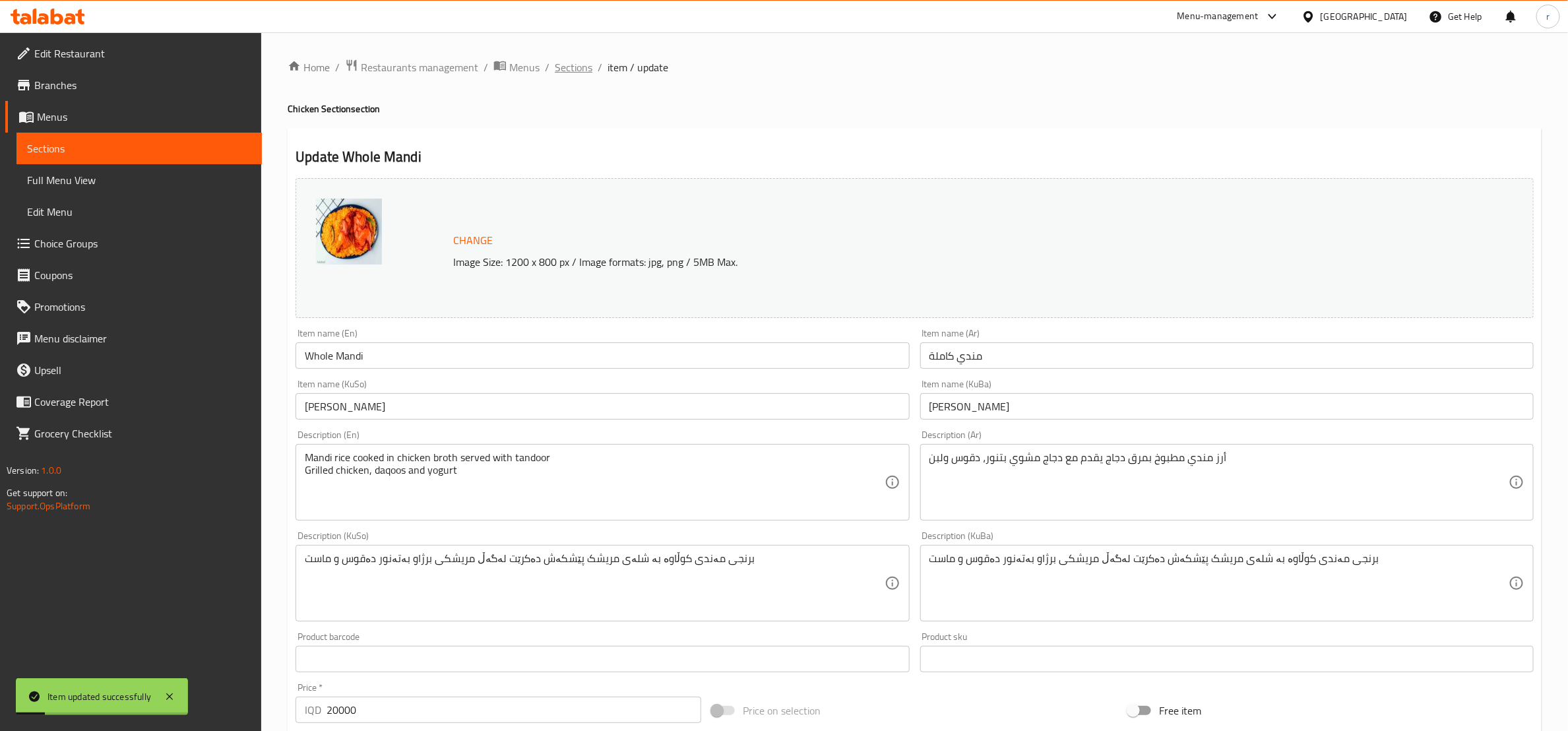
click at [570, 59] on span "Sections" at bounding box center [573, 67] width 37 height 16
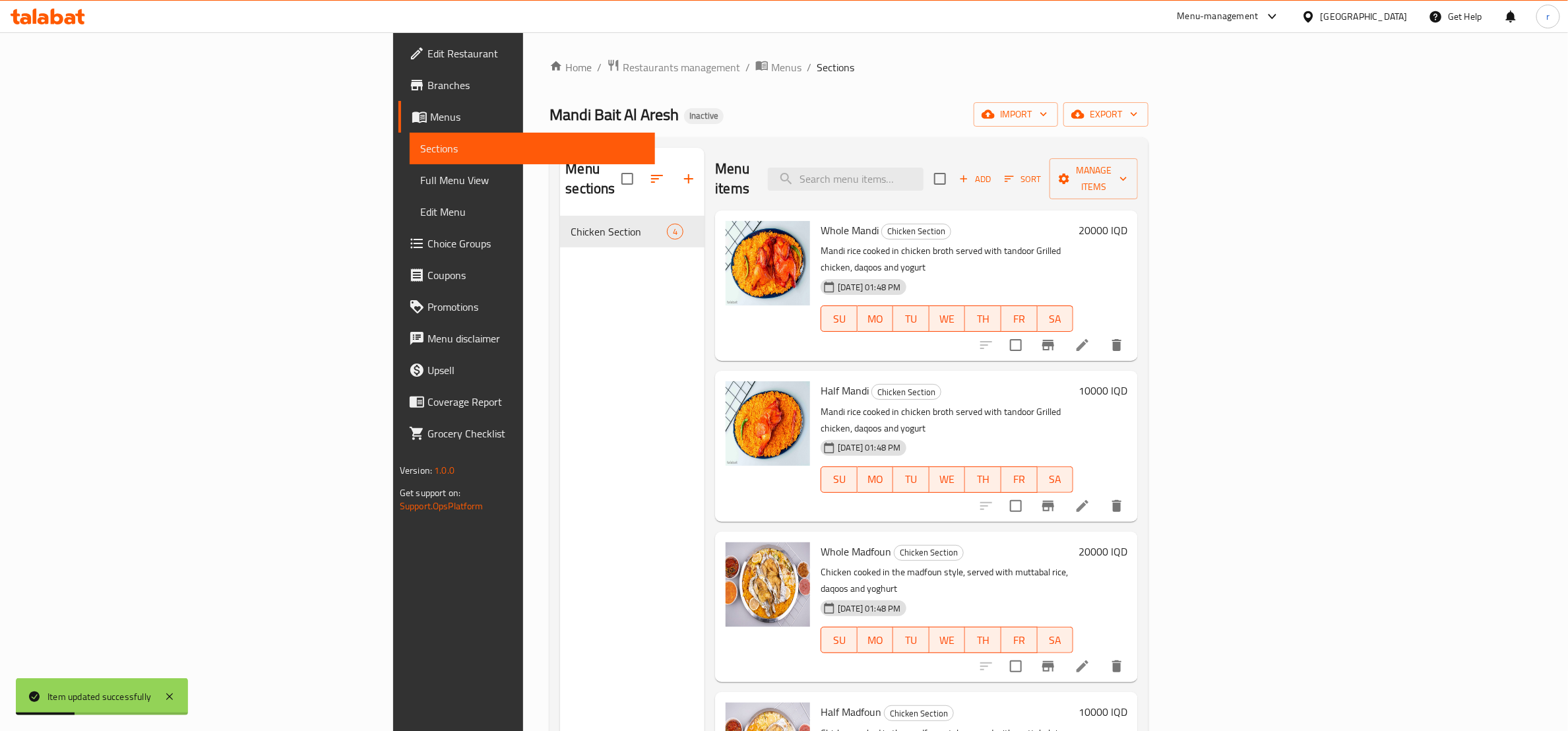
click at [1090, 498] on icon at bounding box center [1082, 506] width 16 height 16
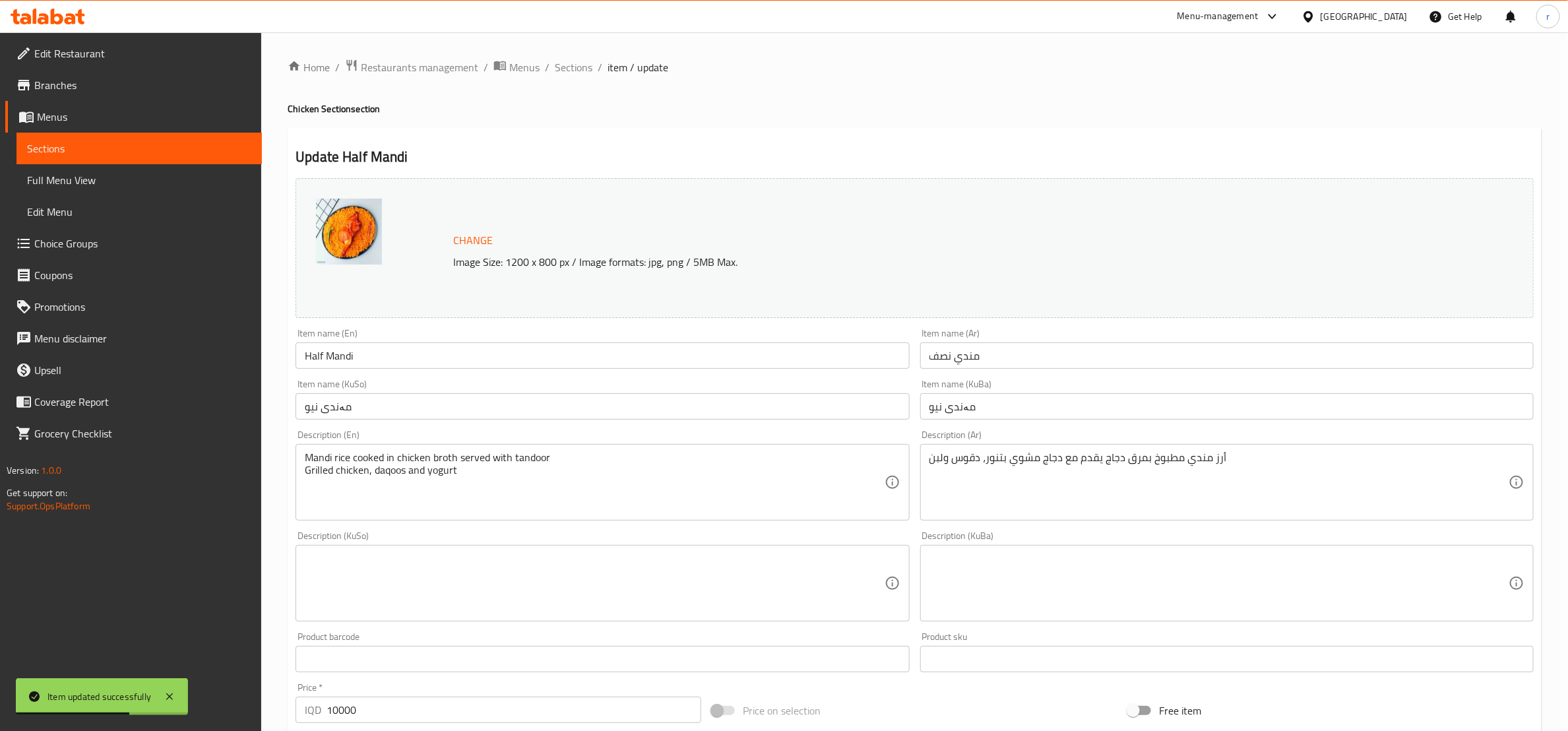
click at [601, 598] on textarea at bounding box center [594, 583] width 579 height 63
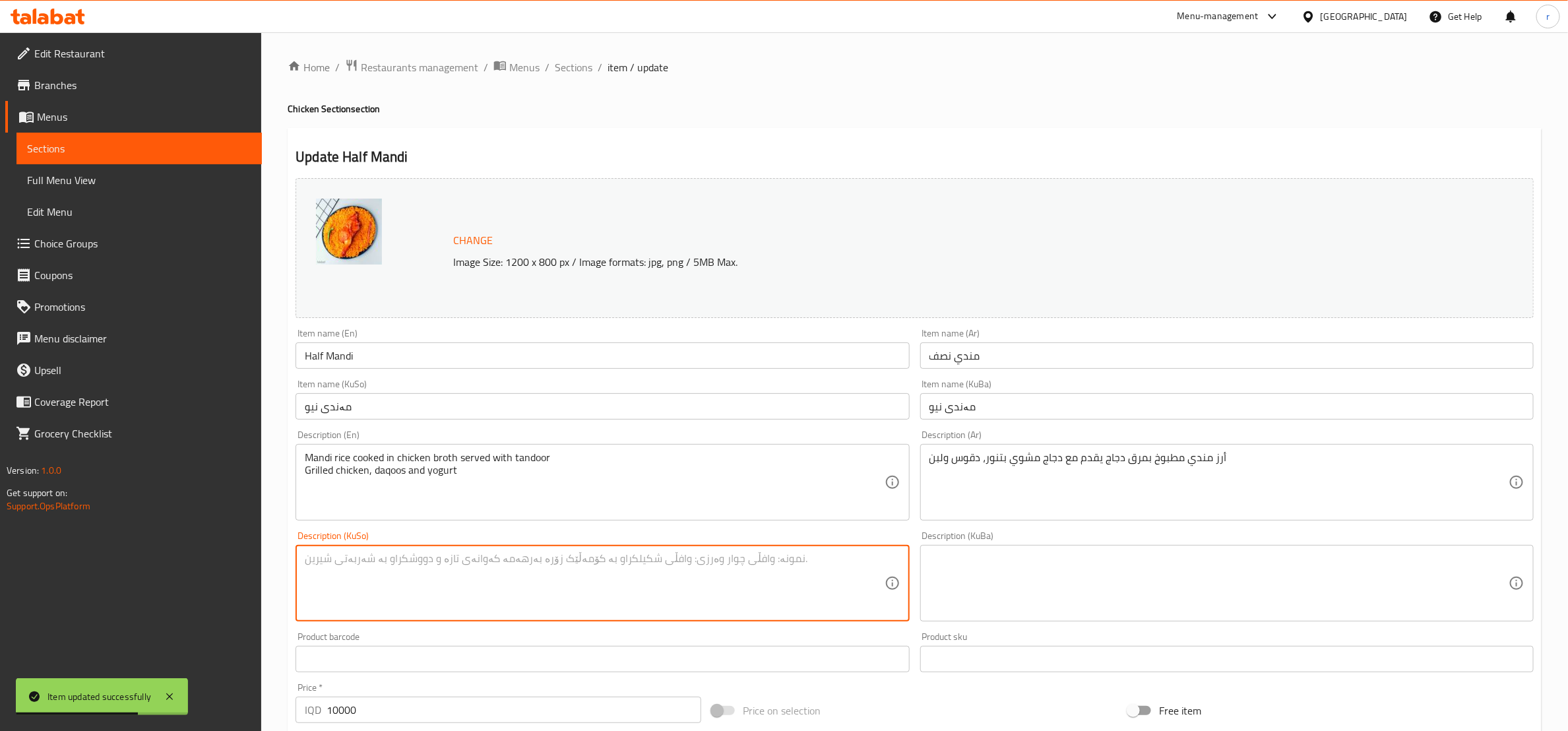
paste textarea "برنجی مەندی کوڵاوە بە شلەی مریشک پێشکەش دەکرێت لەگەڵ مریشکی برژاو بەتەنور دەقوس…"
type textarea "برنجی مەندی کوڵاوە بە شلەی مریشک پێشکەش دەکرێت لەگەڵ مریشکی برژاو بەتەنور دەقوس…"
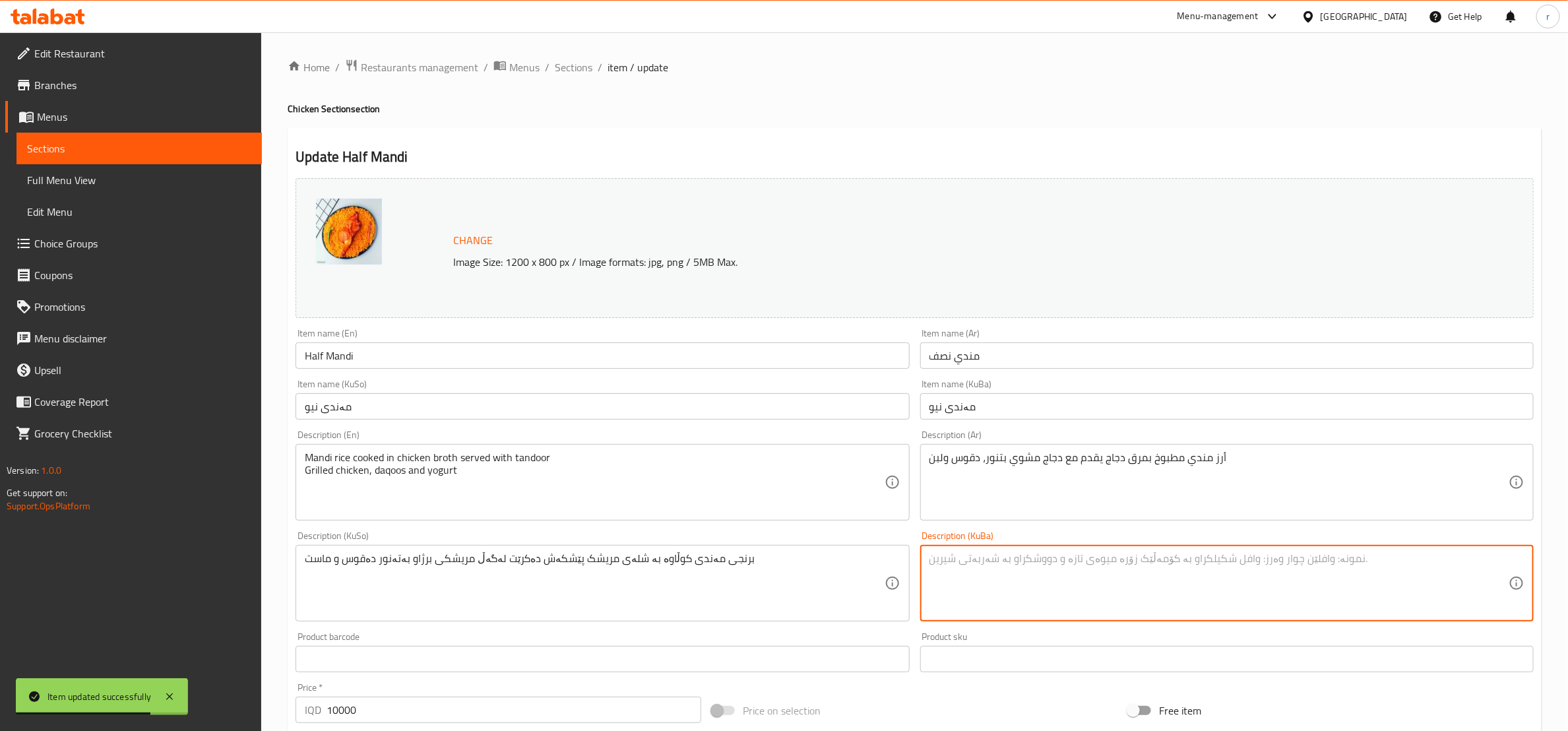
click at [986, 597] on textarea at bounding box center [1219, 583] width 579 height 63
paste textarea "برنجی مەندی کوڵاوە بە شلەی مریشک پێشکەش دەکرێت لەگەڵ مریشکی برژاو بەتەنور دەقوس…"
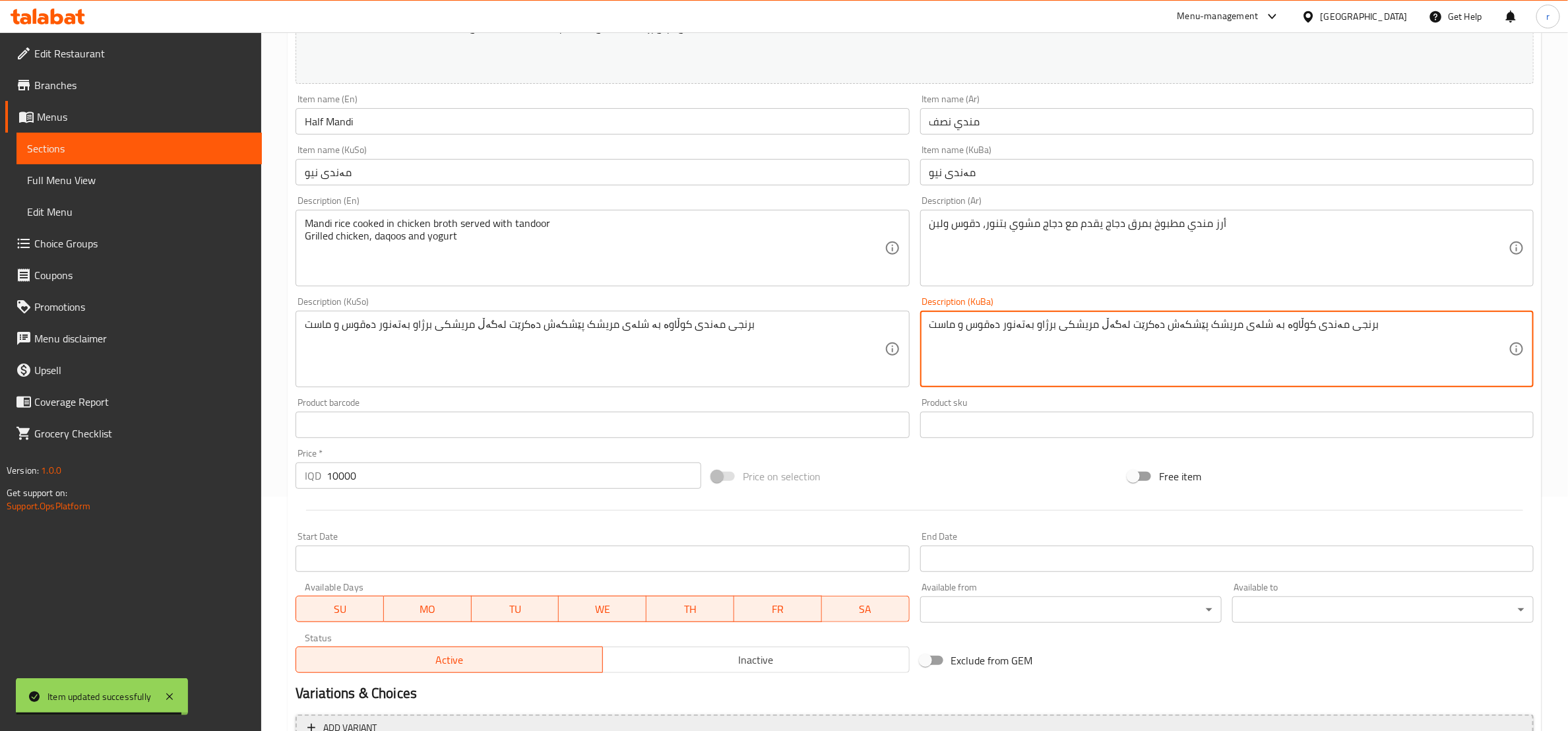
scroll to position [371, 0]
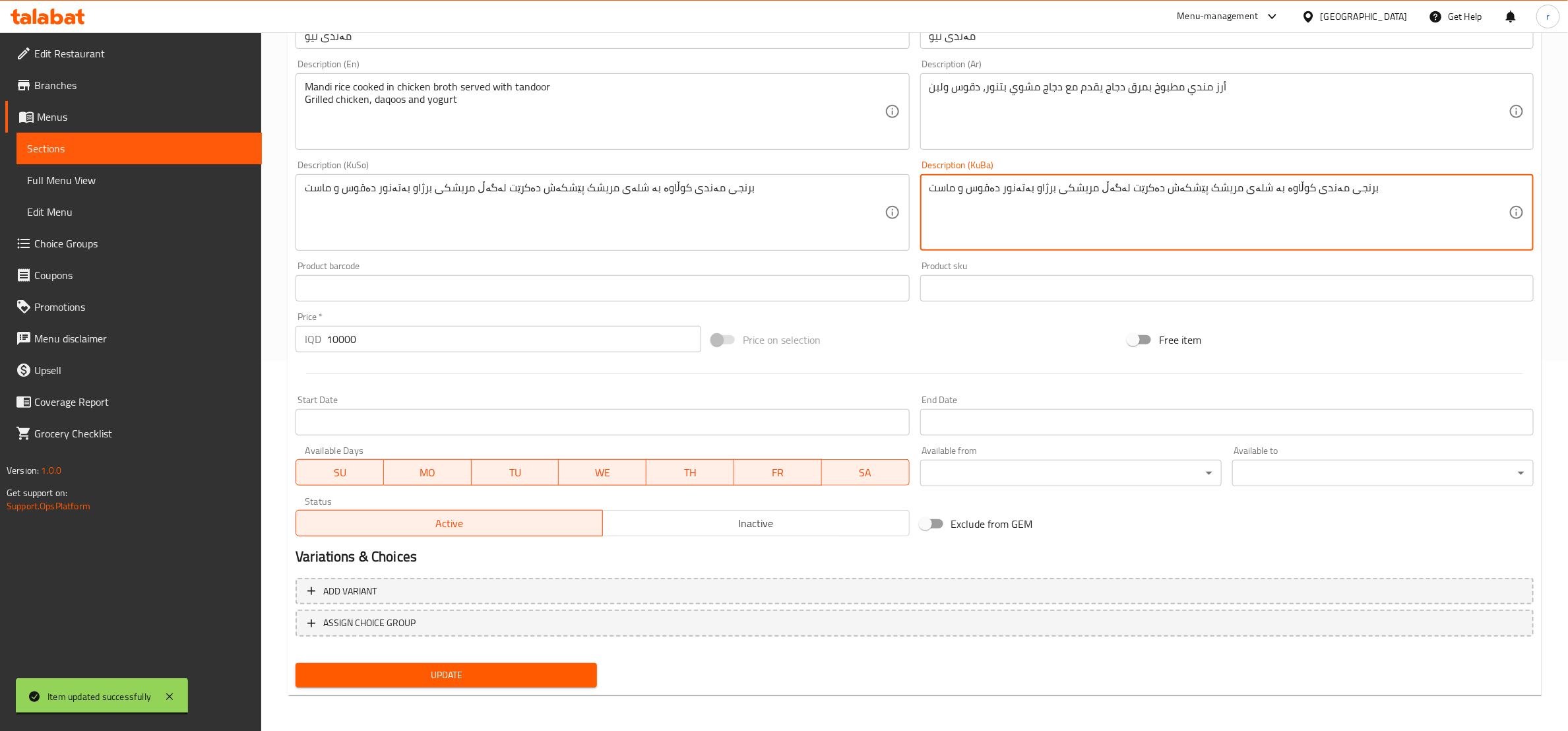
type textarea "برنجی مەندی کوڵاوە بە شلەی مریشک پێشکەش دەکرێت لەگەڵ مریشکی برژاو بەتەنور دەقوس…"
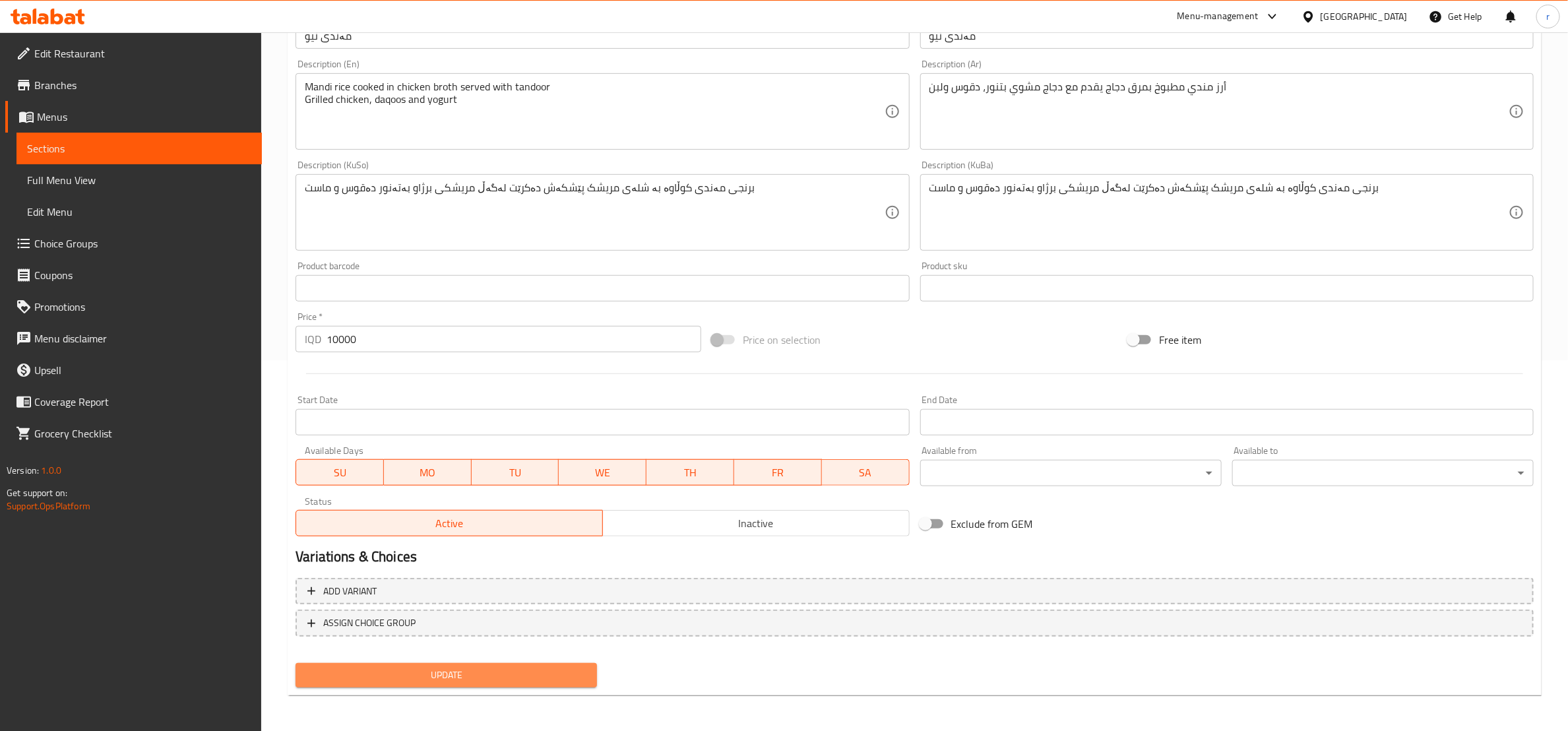
click at [535, 680] on span "Update" at bounding box center [446, 675] width 280 height 17
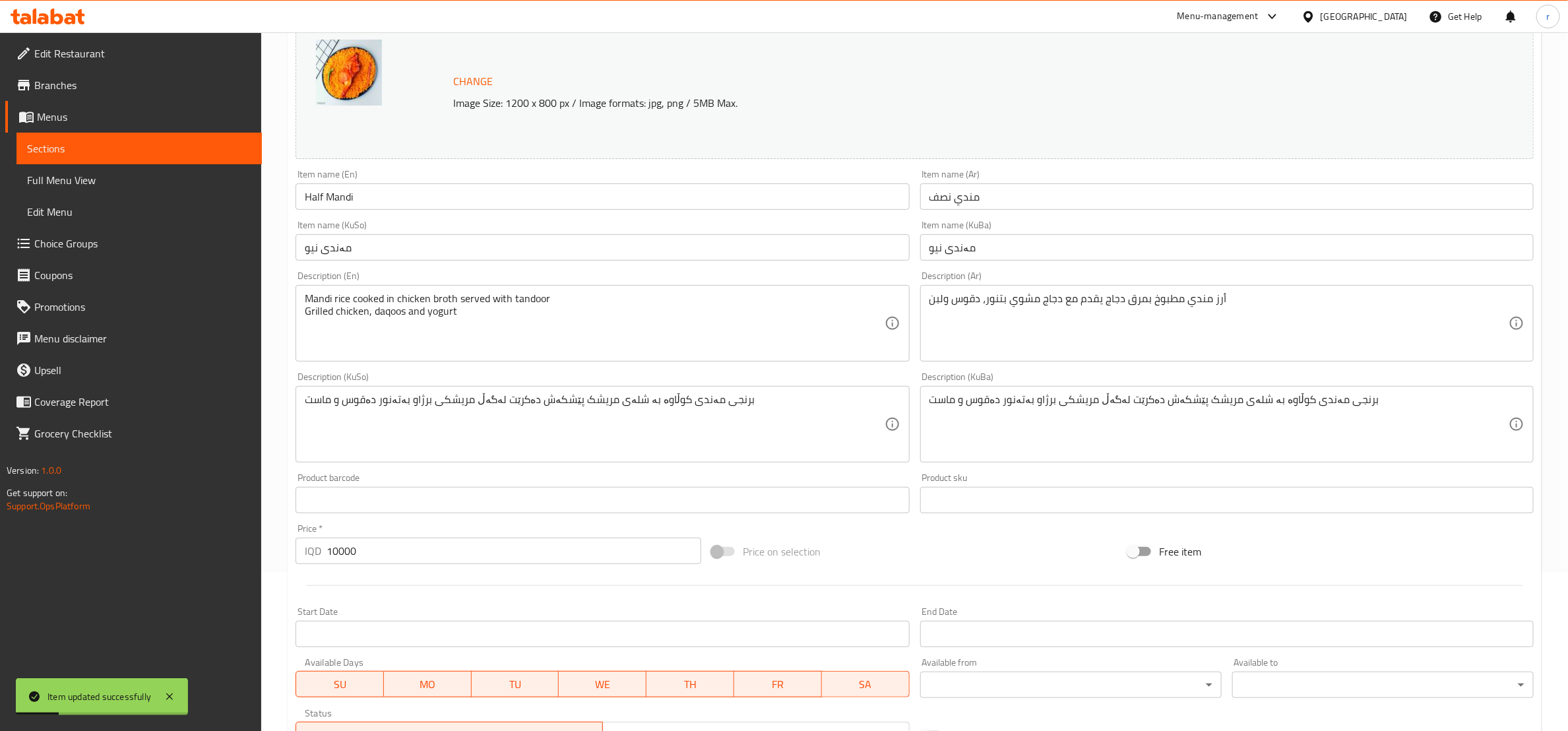
scroll to position [0, 0]
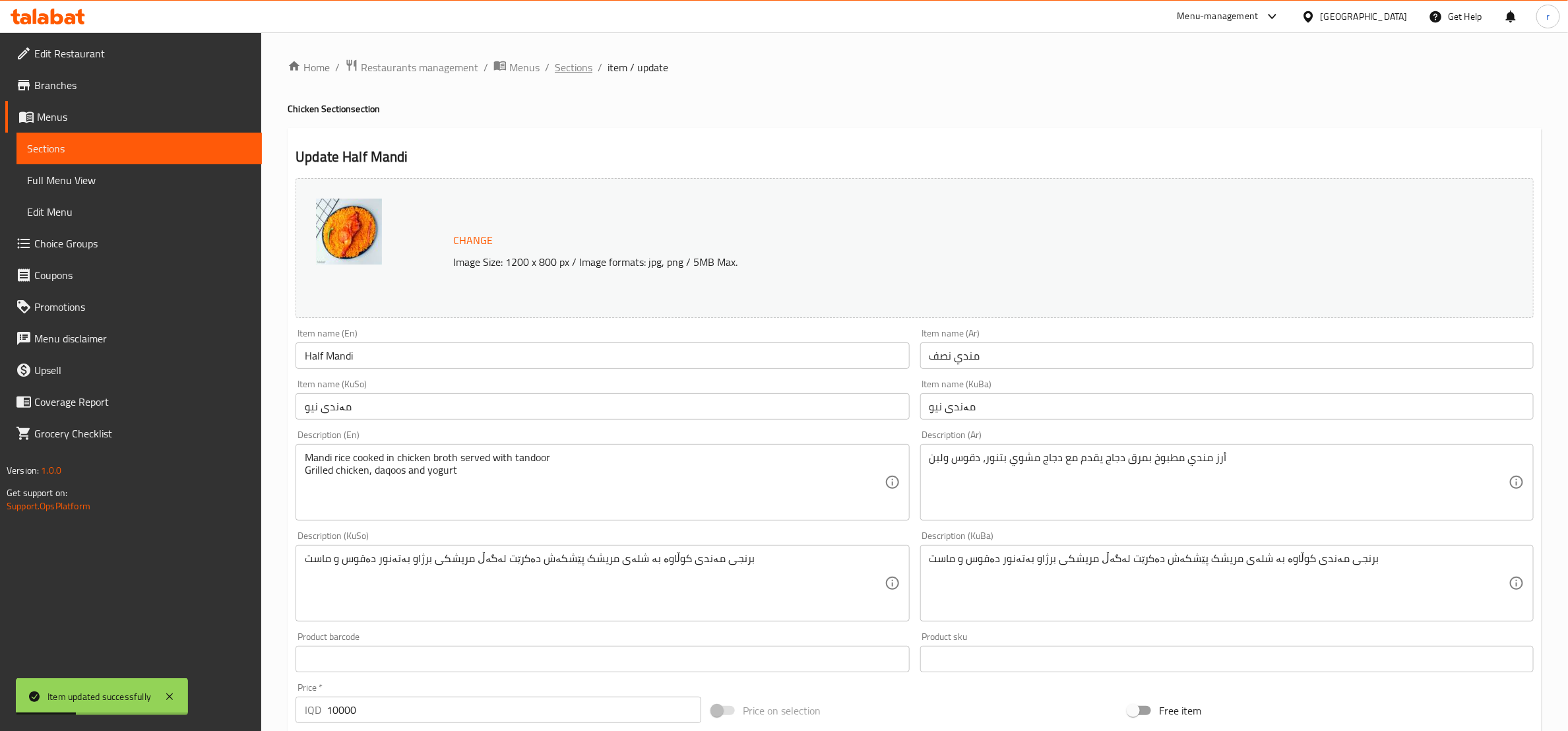
click at [582, 60] on span "Sections" at bounding box center [573, 67] width 37 height 16
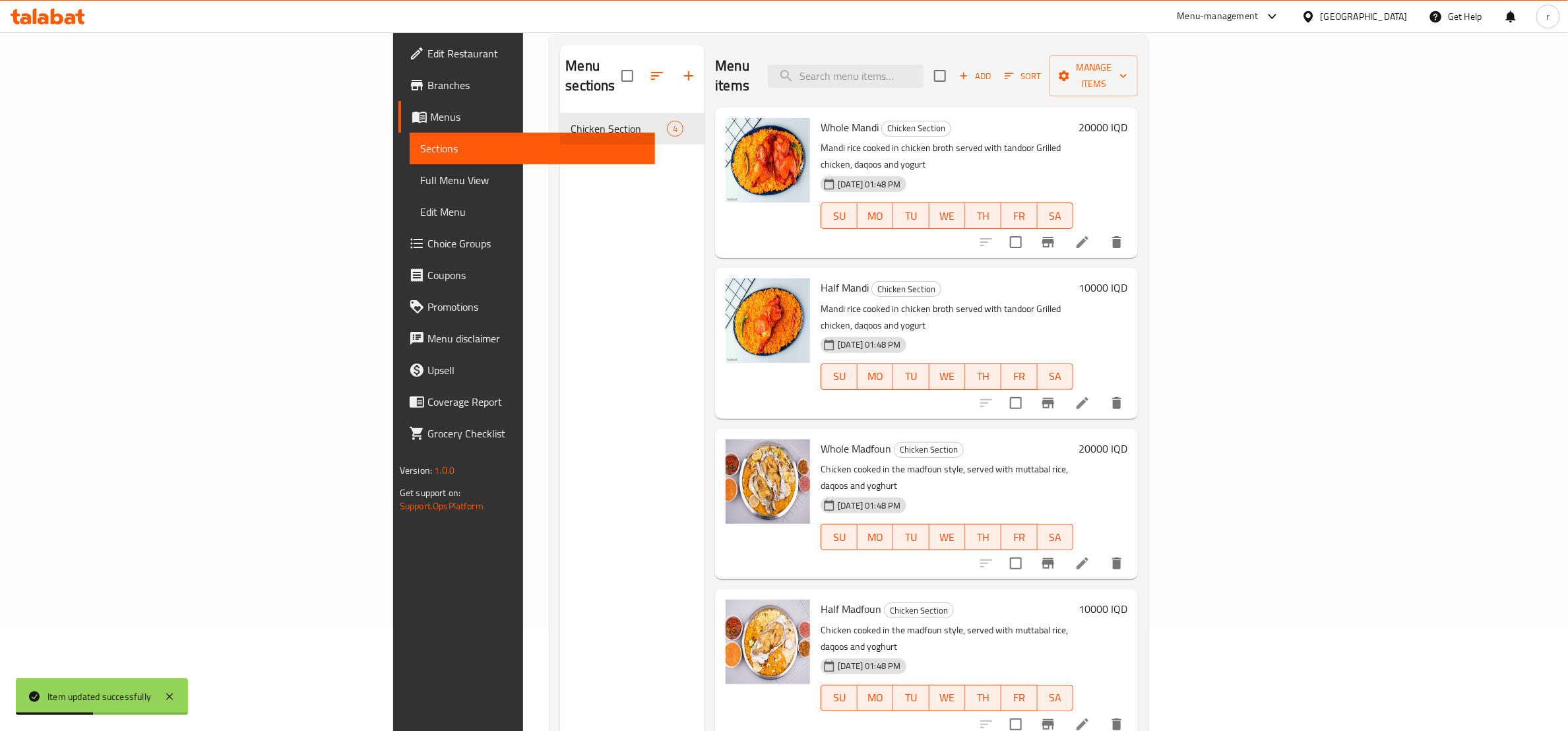
scroll to position [185, 0]
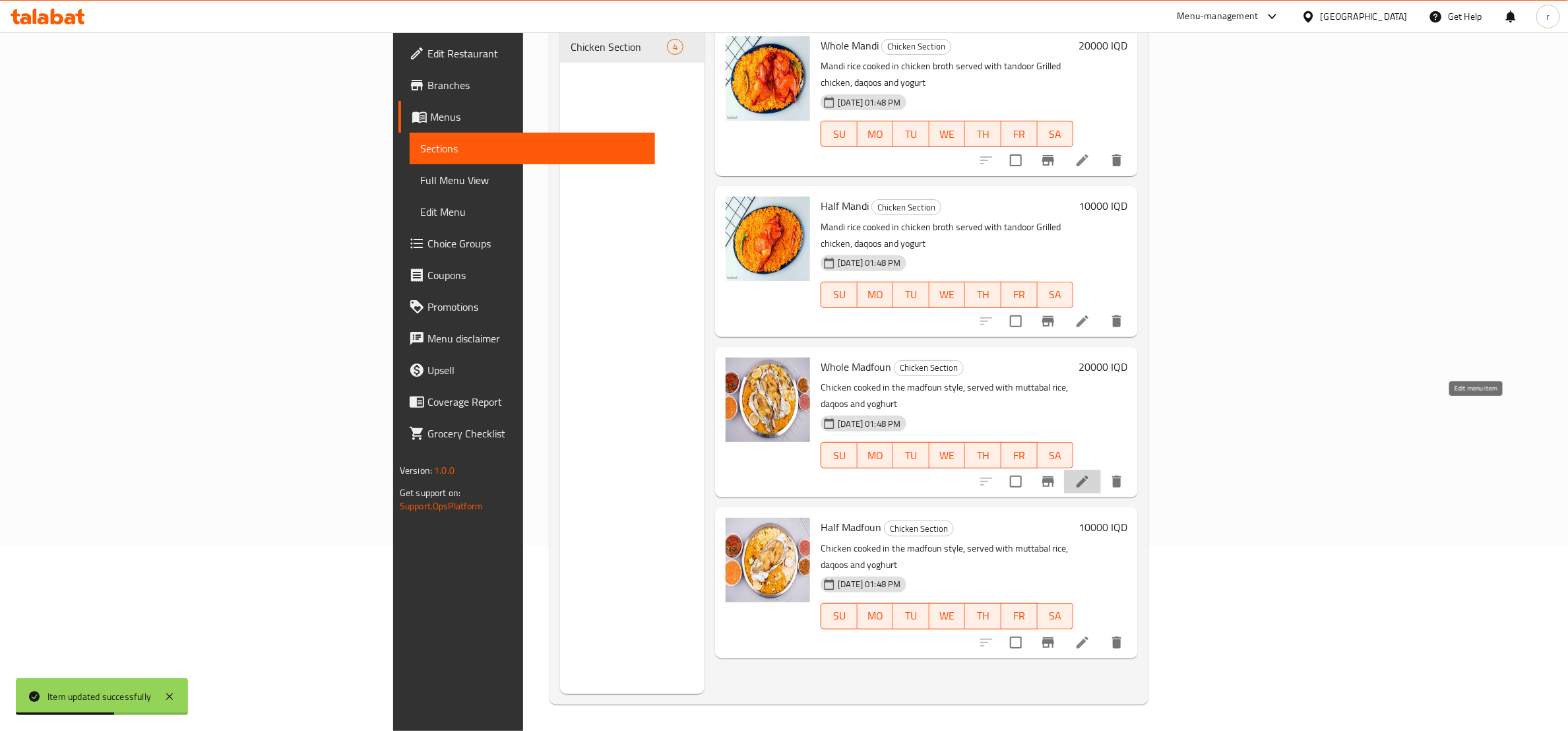
click at [1090, 474] on icon at bounding box center [1082, 482] width 16 height 16
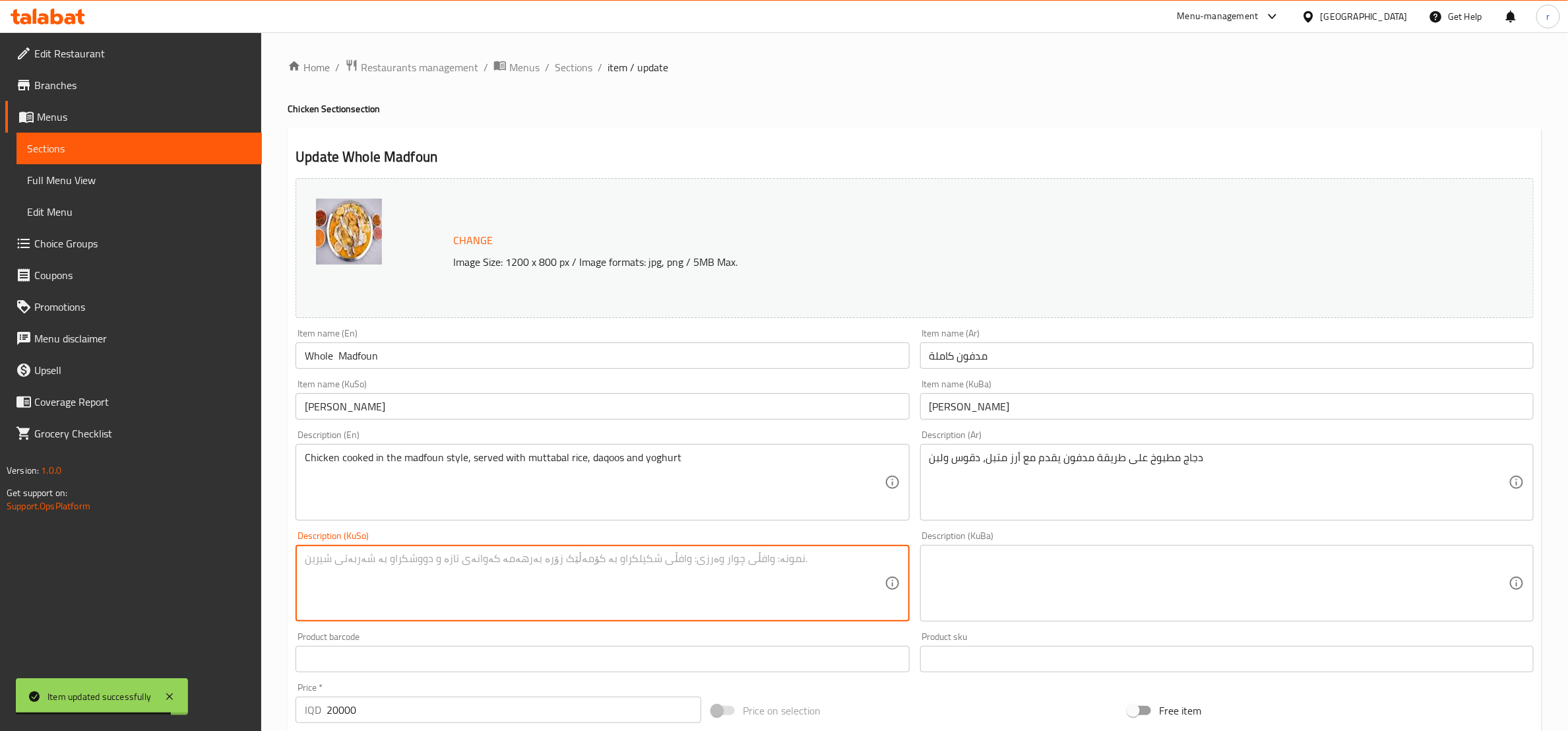
click at [588, 589] on textarea at bounding box center [594, 583] width 579 height 63
paste textarea "مریشک کوڵاوە لەسەر رێگای مەدفون پێشکەش دەکرێت لەگەڵ برنجی مووتەپەل، دەقوس و ماست"
type textarea "مریشک کوڵاوە لەسەر رێگای مەدفون پێشکەش دەکرێت لەگەڵ برنجی مووتەپەل، دەقوس و ماست"
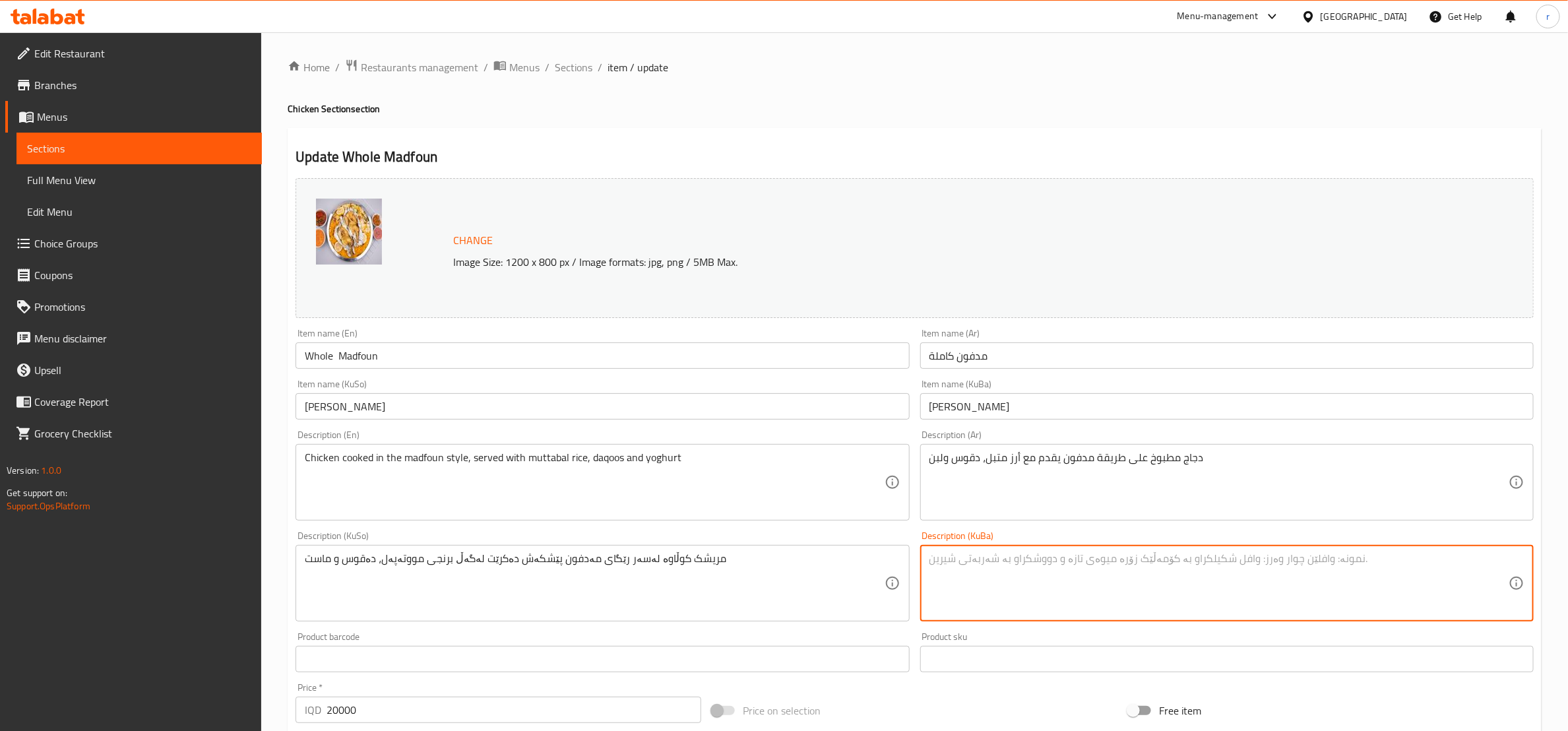
click at [972, 562] on textarea at bounding box center [1219, 583] width 579 height 63
paste textarea "مریشک کوڵاوە لەسەر رێگای مەدفون پێشکەش دەکرێت لەگەڵ برنجی مووتەپەل، دەقوس و ماست"
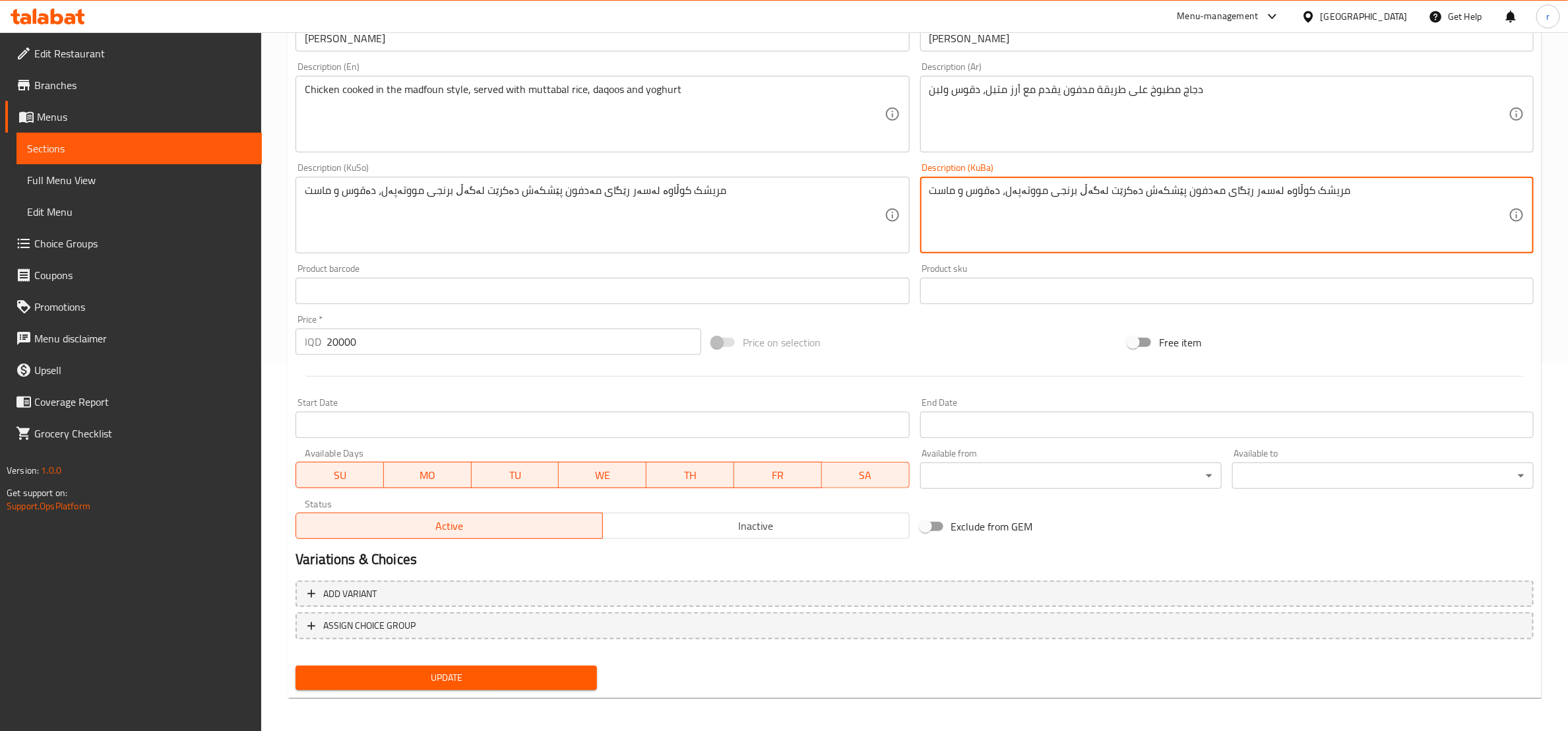
scroll to position [371, 0]
type textarea "مریشک کوڵاوە لەسەر رێگای مەدفون پێشکەش دەکرێت لەگەڵ برنجی مووتەپەل، دەقوس و ماست"
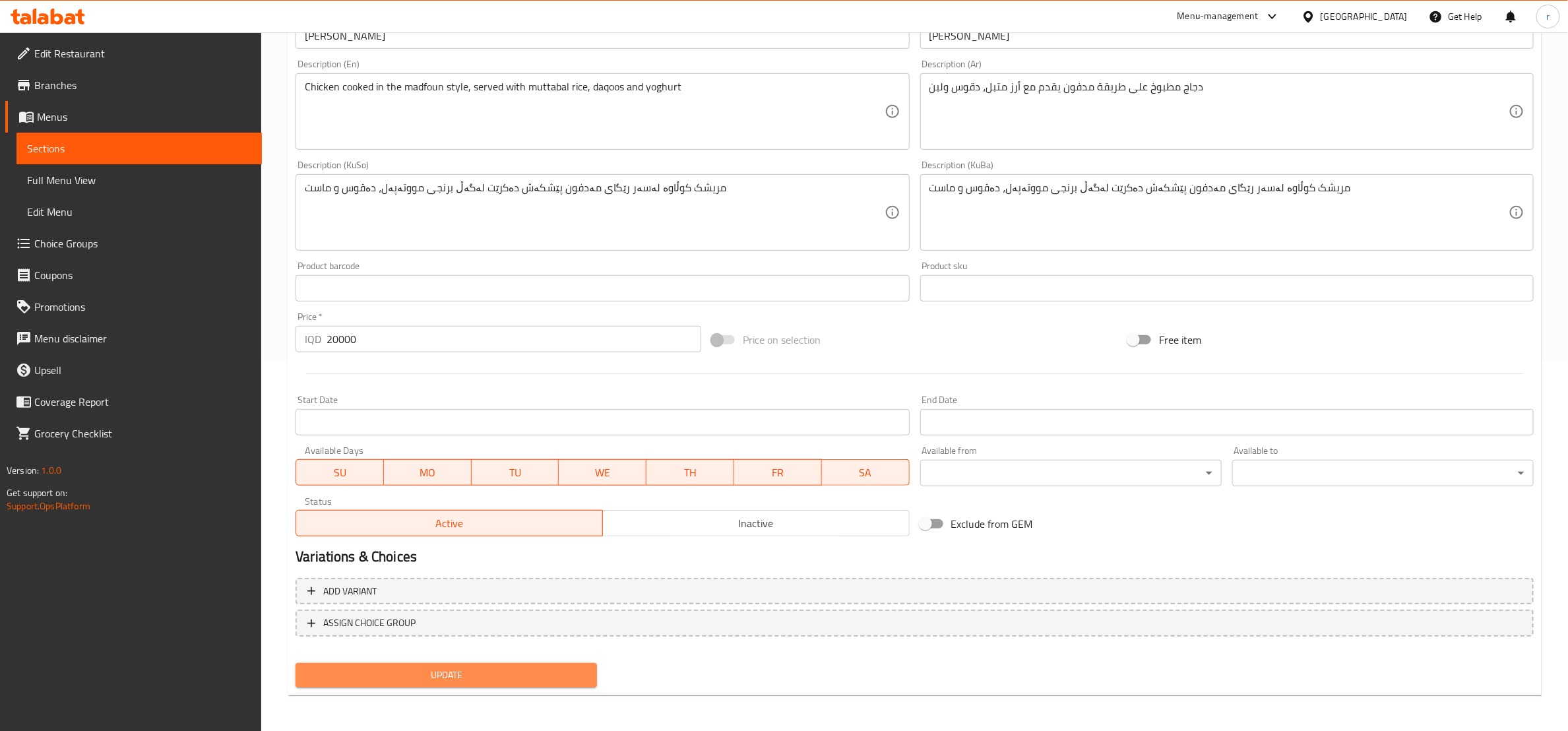
click at [557, 677] on span "Update" at bounding box center [446, 675] width 280 height 17
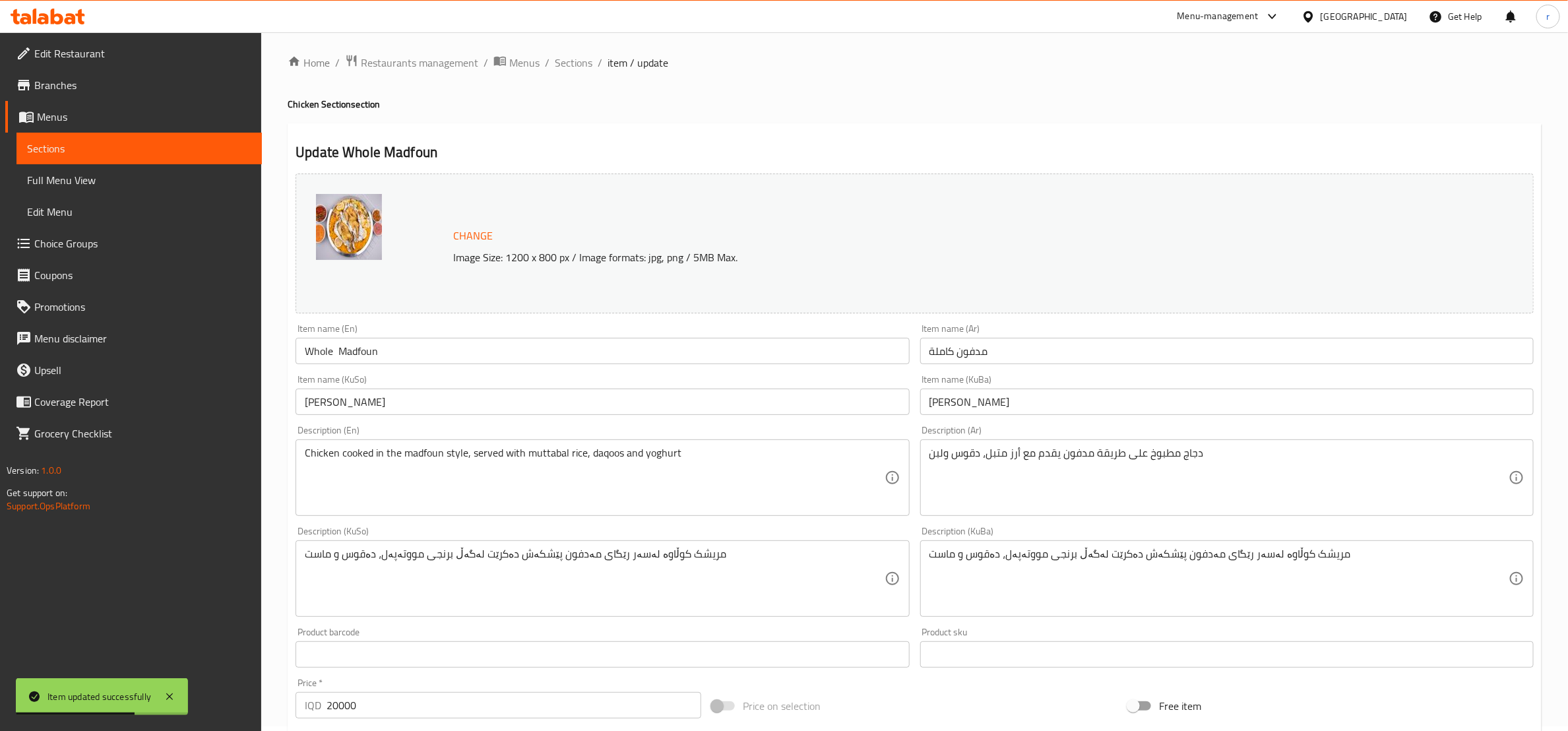
scroll to position [0, 0]
click at [572, 71] on span "Sections" at bounding box center [573, 67] width 37 height 16
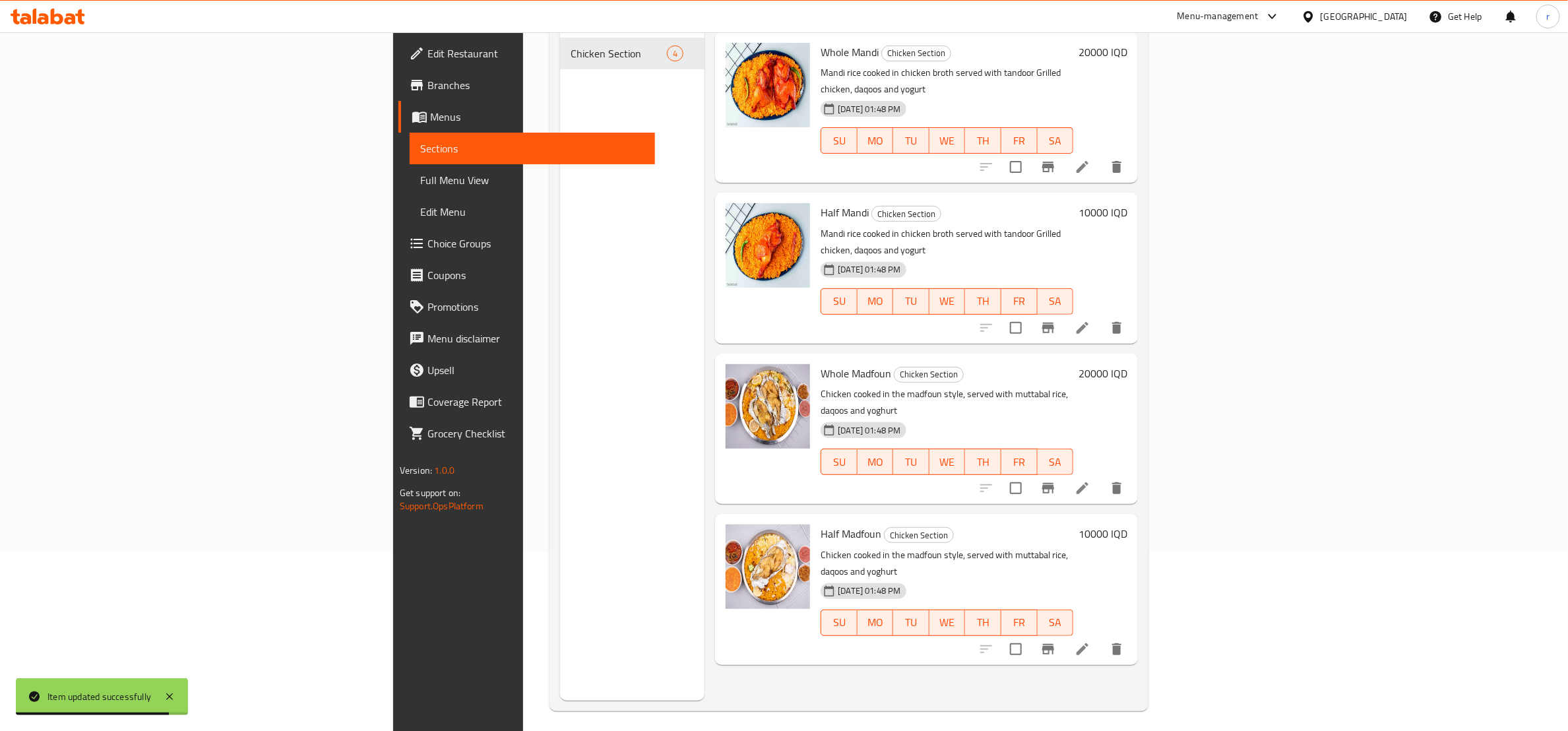
scroll to position [185, 0]
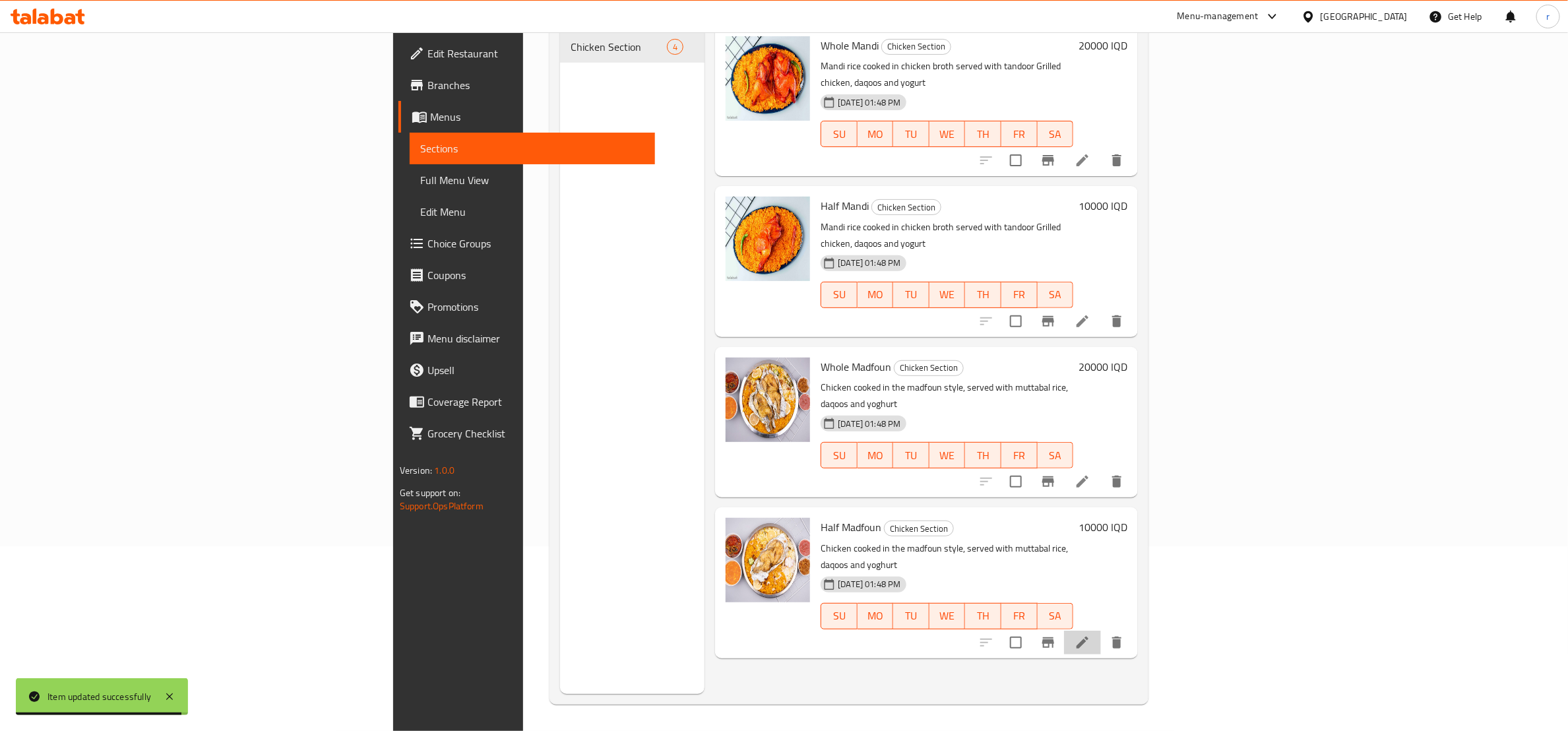
click at [1101, 630] on li at bounding box center [1082, 642] width 37 height 24
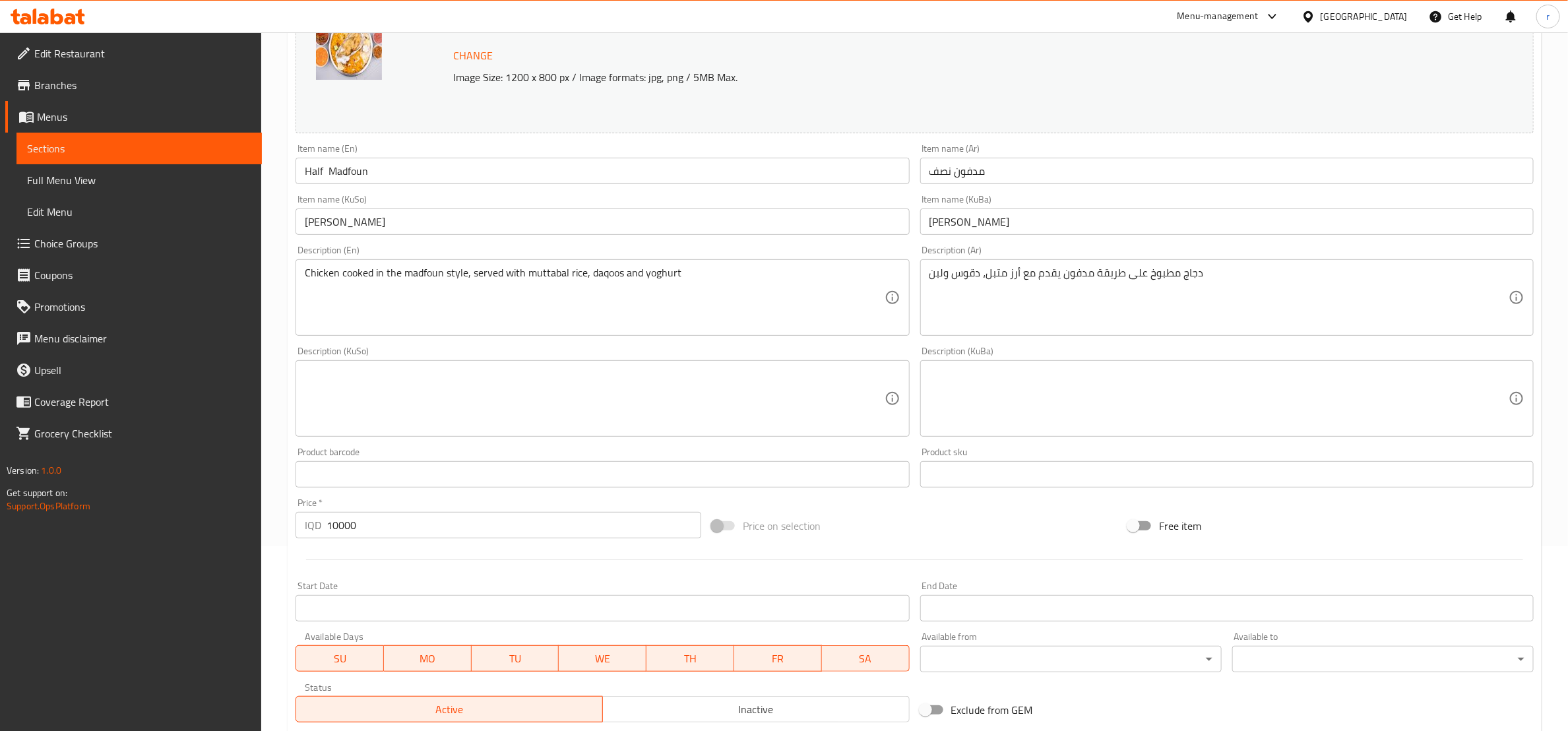
scroll to position [329, 0]
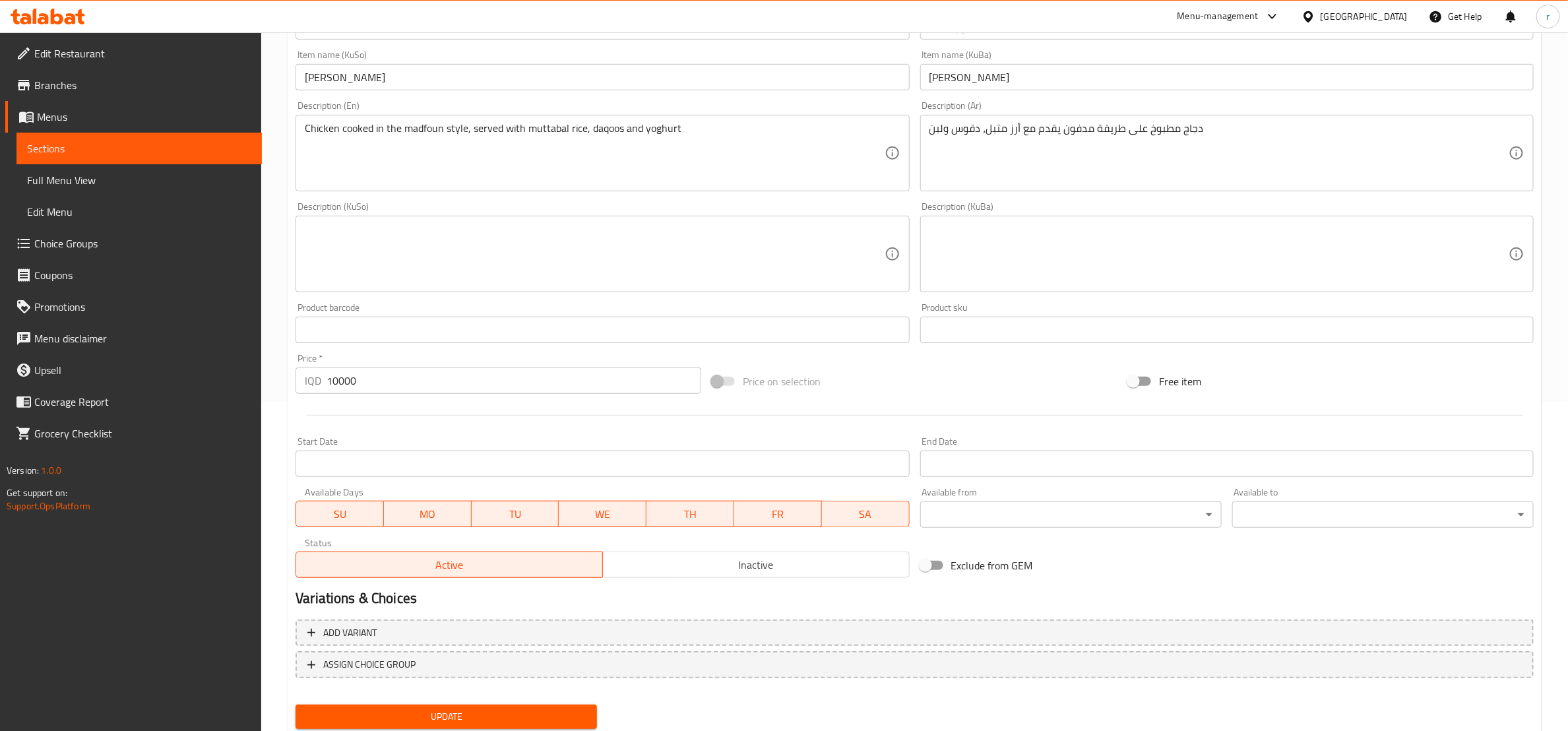
click at [505, 208] on div "Description (KuSo) Description (KuSo)" at bounding box center [602, 247] width 613 height 90
click at [491, 230] on textarea at bounding box center [594, 253] width 579 height 63
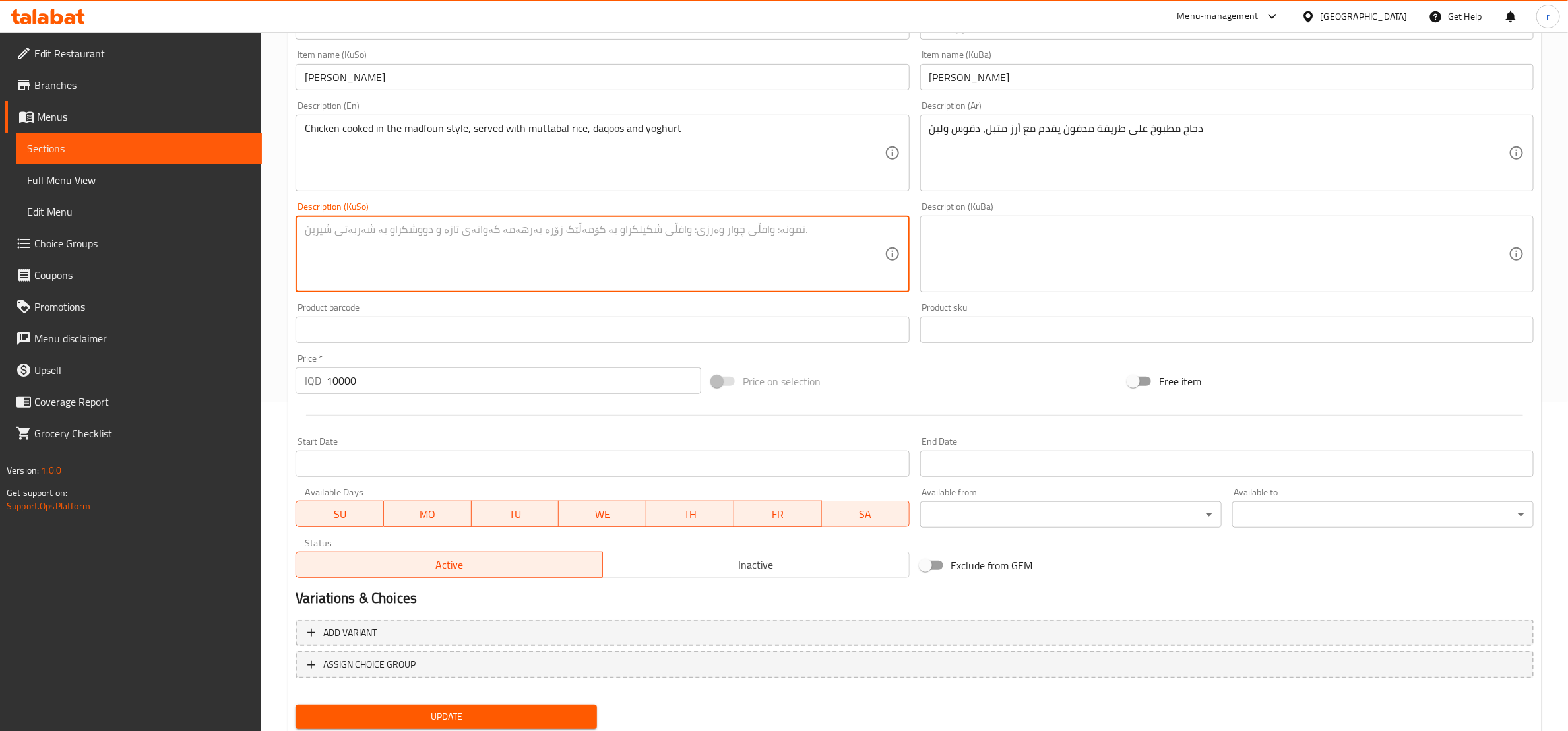
paste textarea "مریشک کوڵاوە لەسەر رێگای مەدفون پێشکەش دەکرێت لەگەڵ برنجی مووتەپەل، دەقوس و ماست"
type textarea "مریشک کوڵاوە لەسەر رێگای مەدفون پێشکەش دەکرێت لەگەڵ برنجی مووتەپەل، دەقوس و ماست"
click at [952, 232] on textarea at bounding box center [1219, 253] width 579 height 63
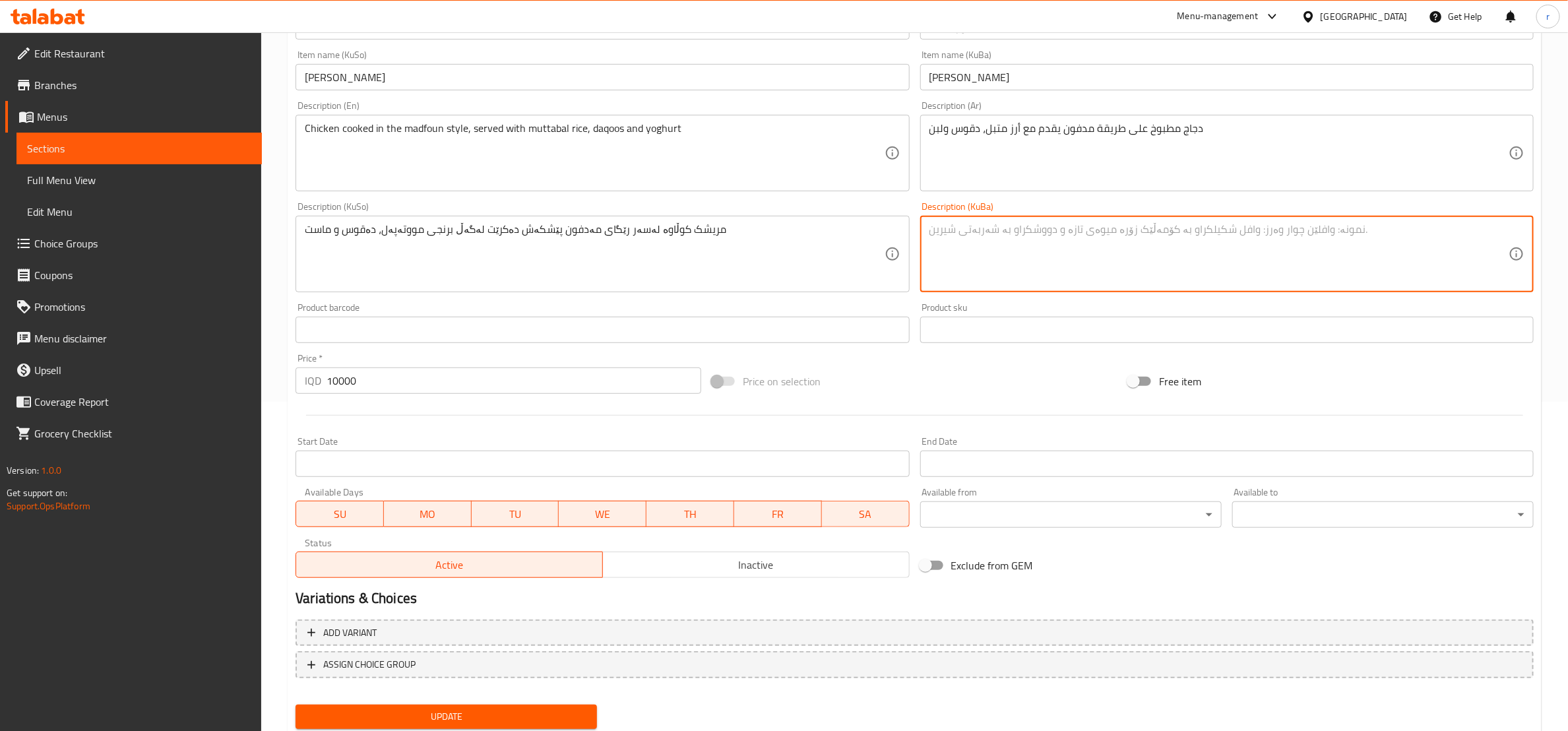
paste textarea "مریشک کوڵاوە لەسەر رێگای مەدفون پێشکەش دەکرێت لەگەڵ برنجی مووتەپەل، دەقوس و ماست"
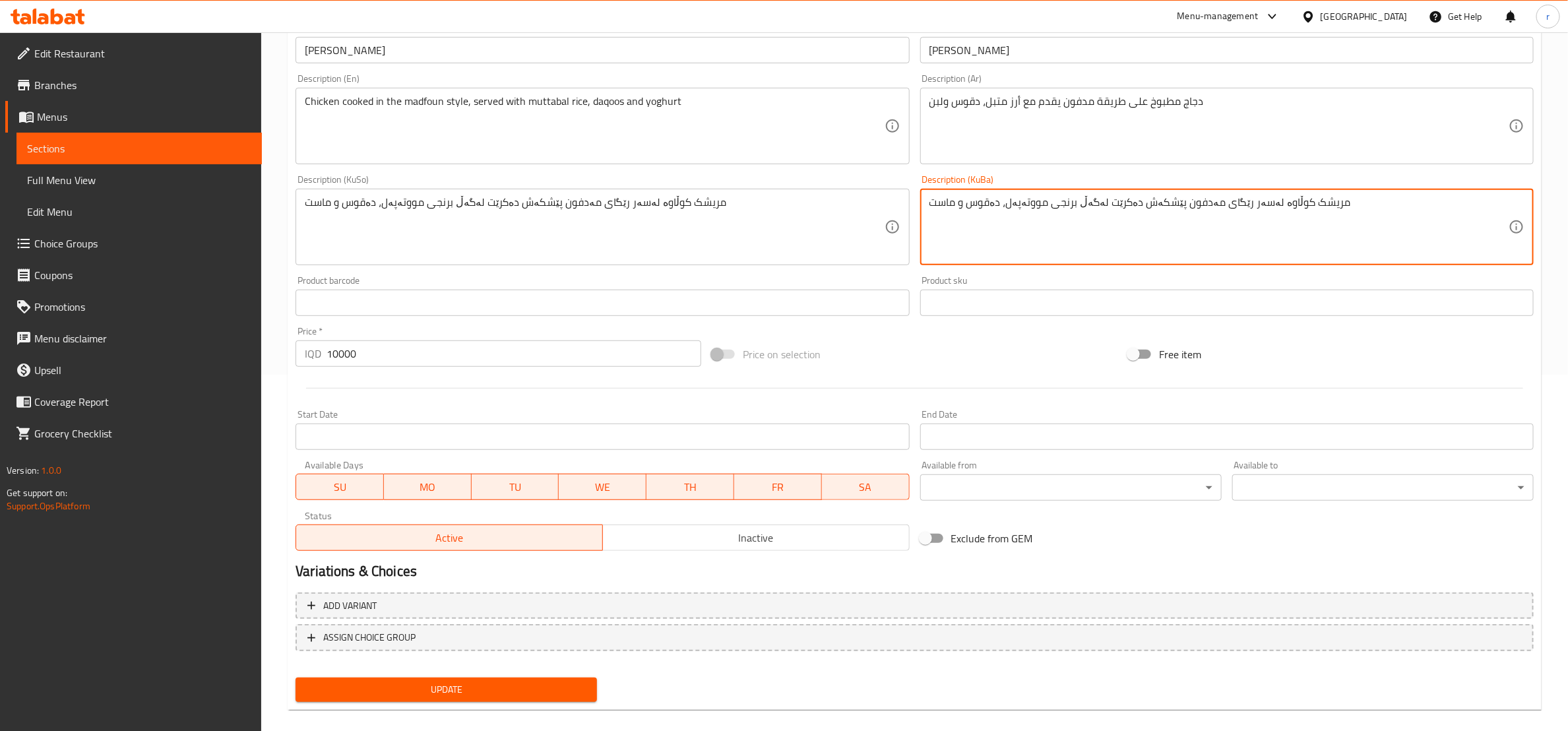
scroll to position [371, 0]
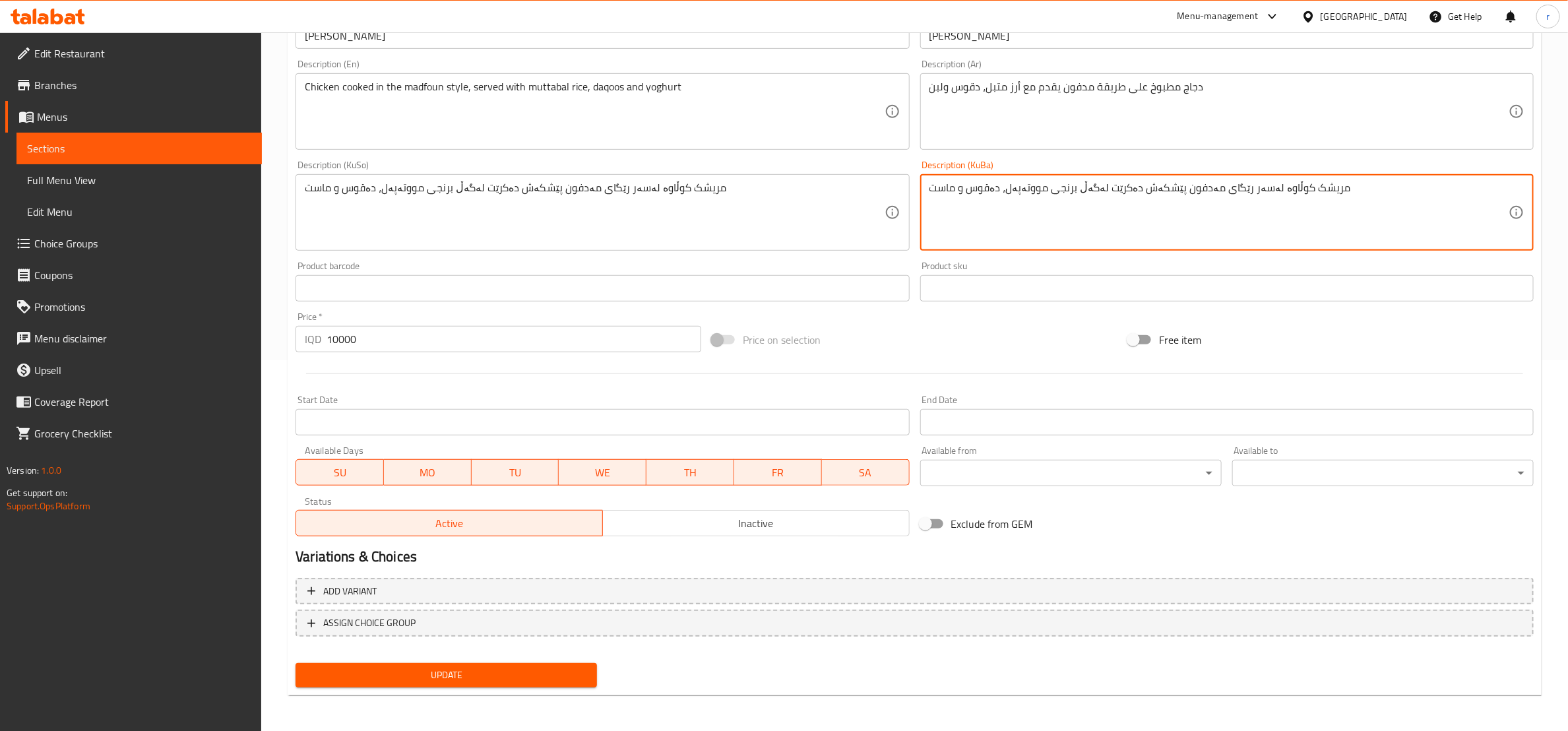
type textarea "مریشک کوڵاوە لەسەر رێگای مەدفون پێشکەش دەکرێت لەگەڵ برنجی مووتەپەل، دەقوس و ماست"
click at [490, 683] on button "Update" at bounding box center [446, 675] width 302 height 25
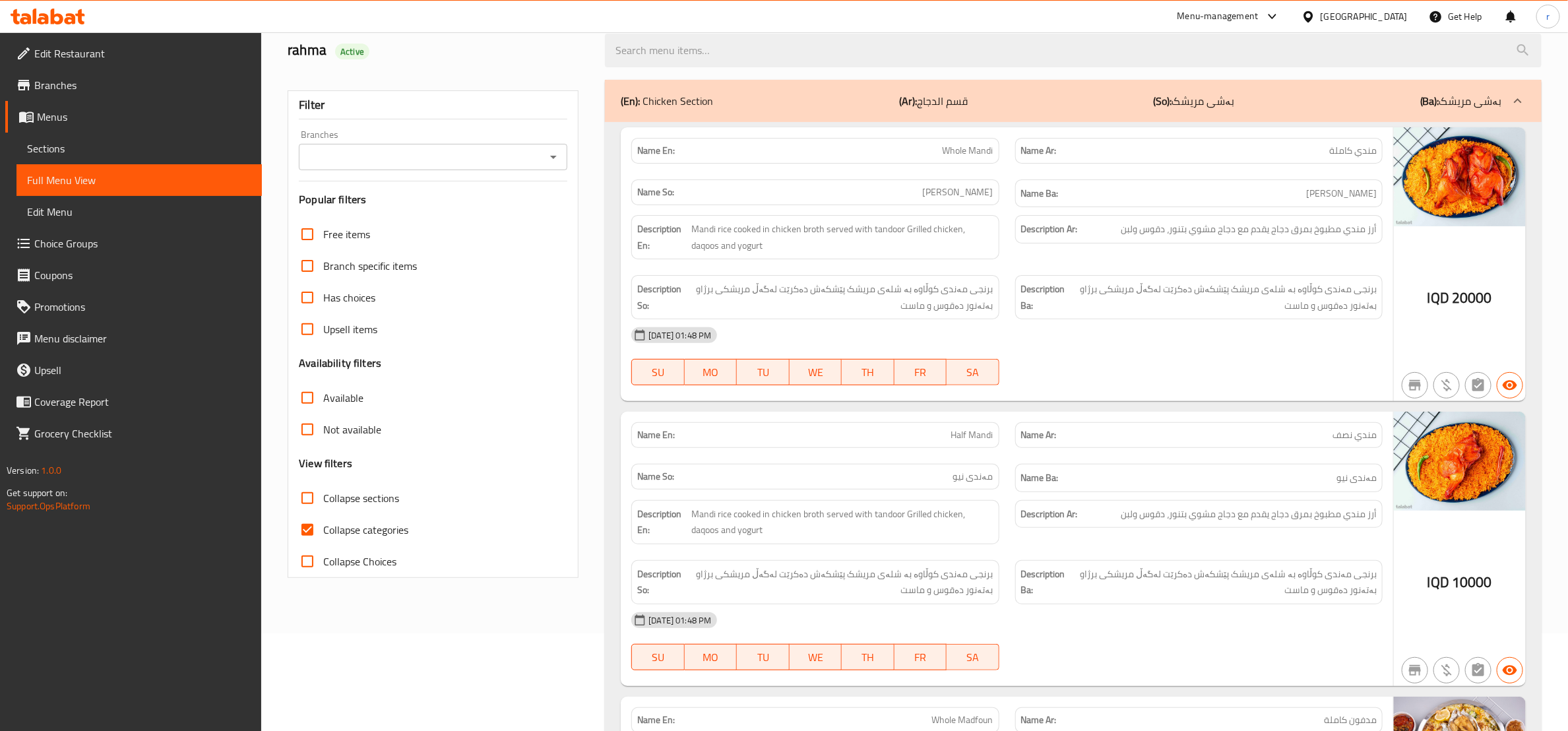
scroll to position [165, 0]
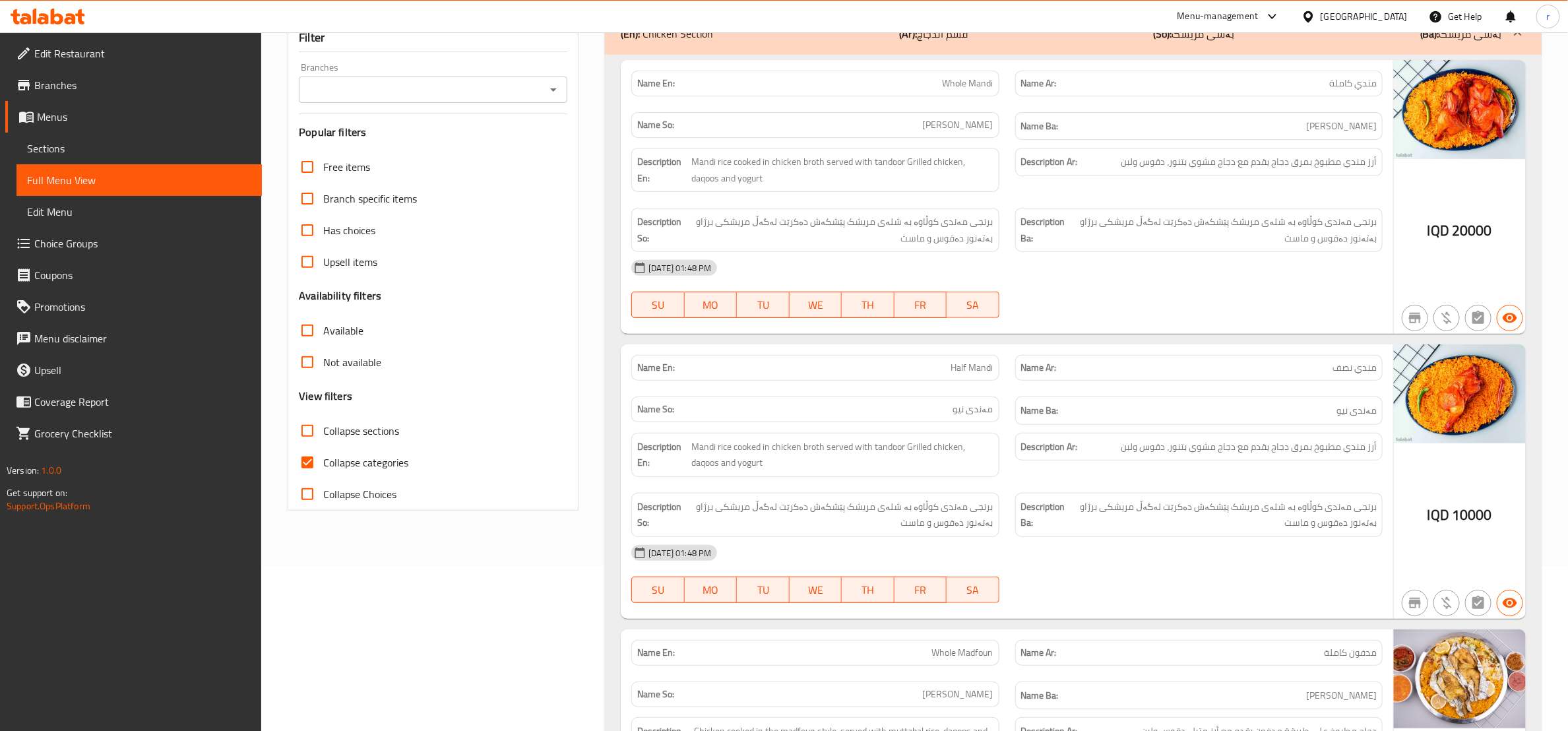
click at [307, 462] on input "Collapse categories" at bounding box center [307, 463] width 32 height 32
checkbox input "false"
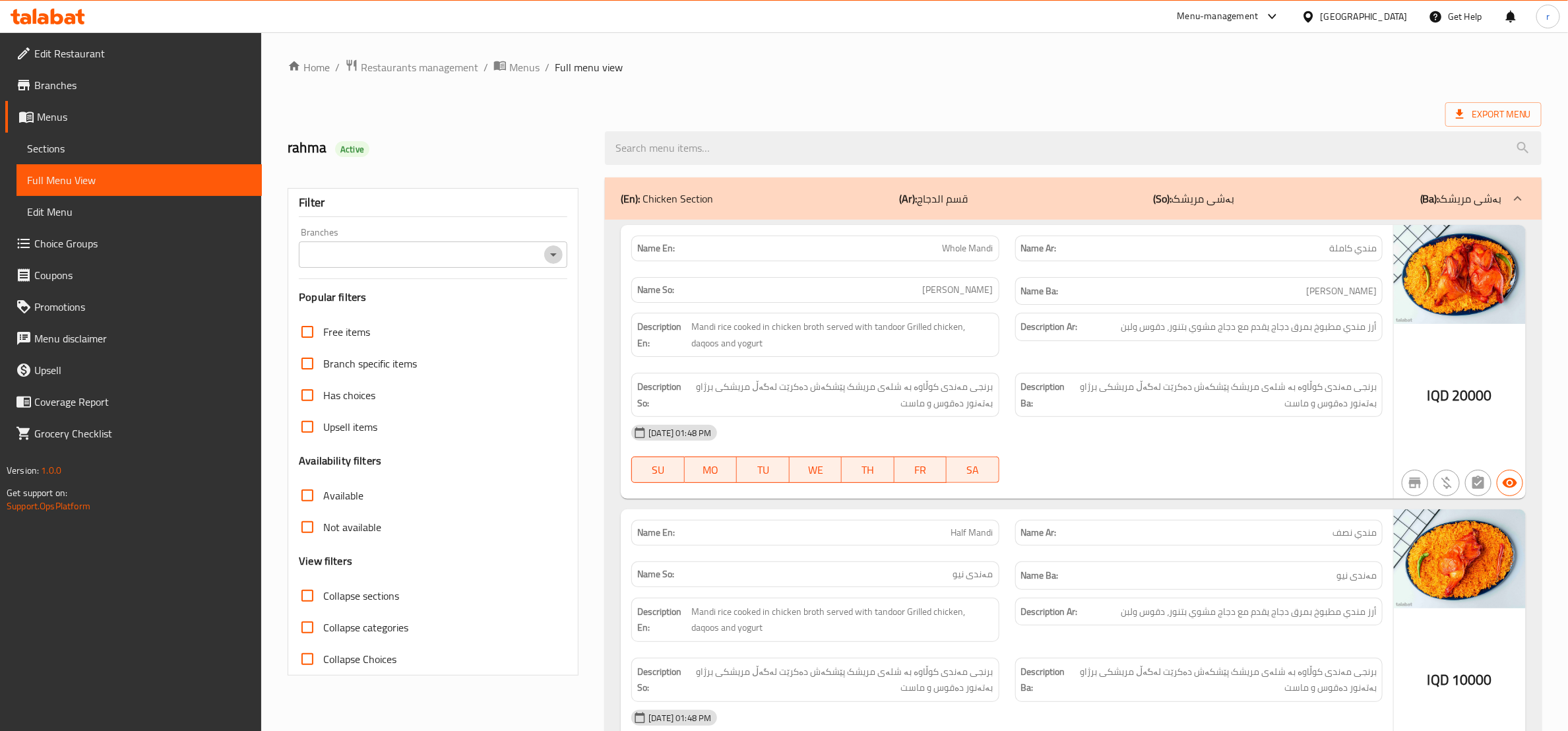
click at [551, 264] on button "Open" at bounding box center [553, 254] width 18 height 18
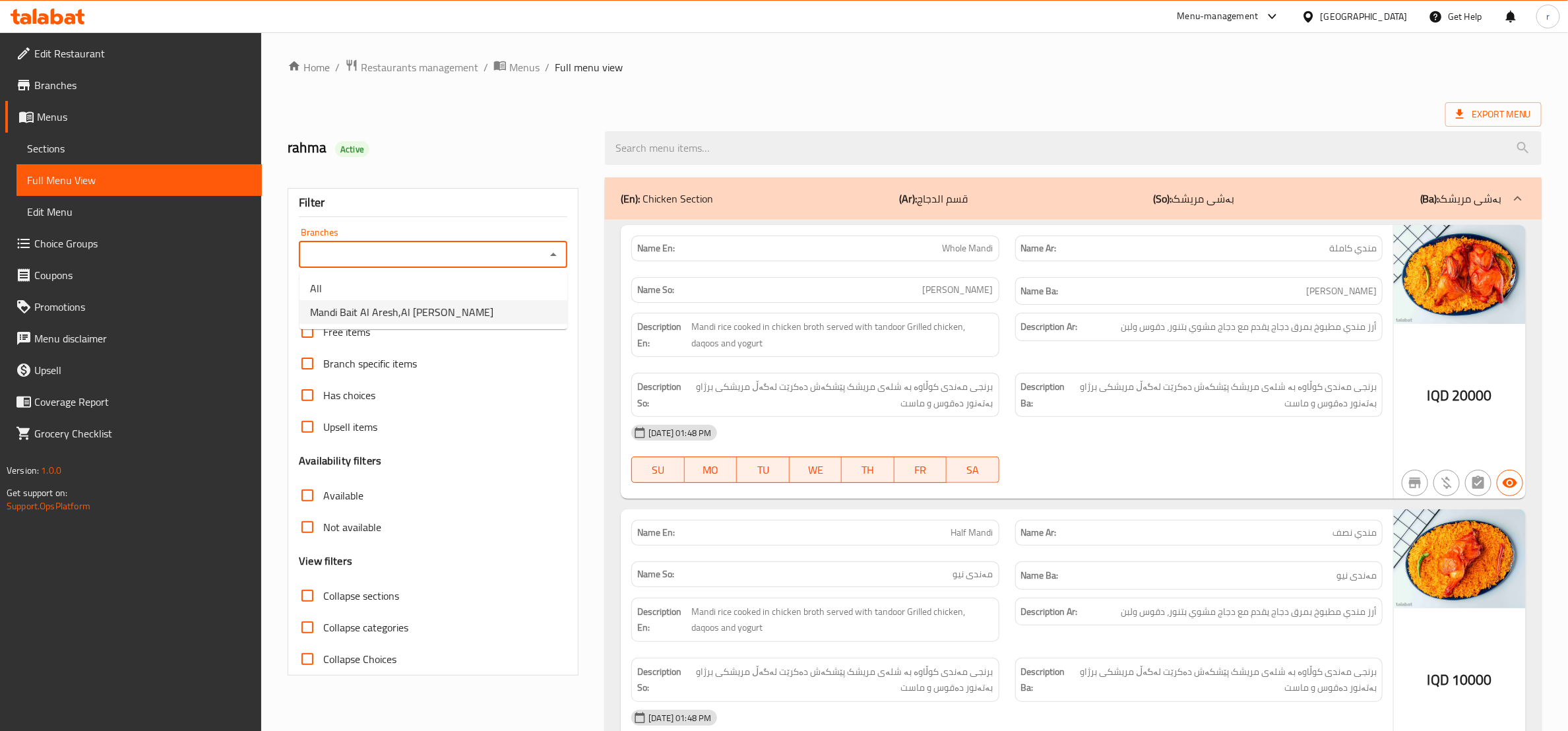
click at [526, 310] on li "Mandi Bait Al Aresh,Al Dora" at bounding box center [433, 312] width 268 height 24
type input "Mandi Bait Al Aresh,Al Dora"
